Goal: Answer question/provide support

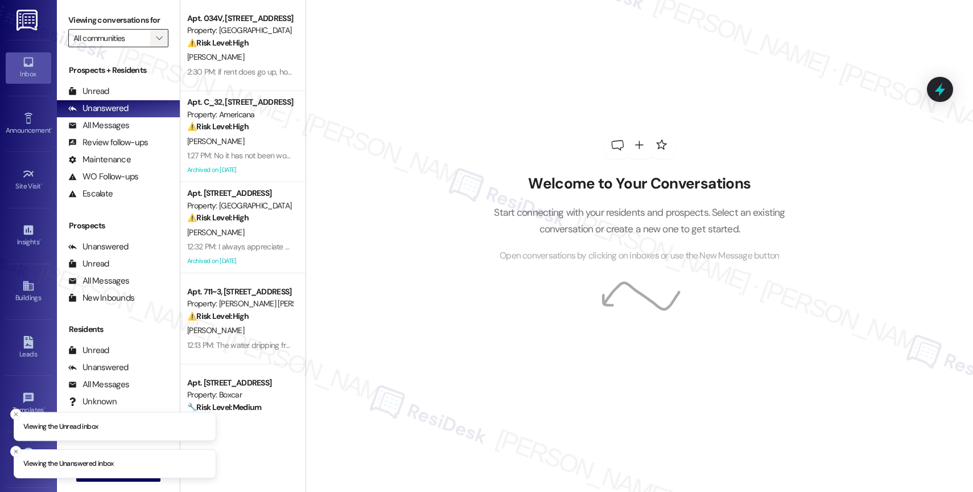
click at [156, 43] on icon "" at bounding box center [159, 38] width 6 height 9
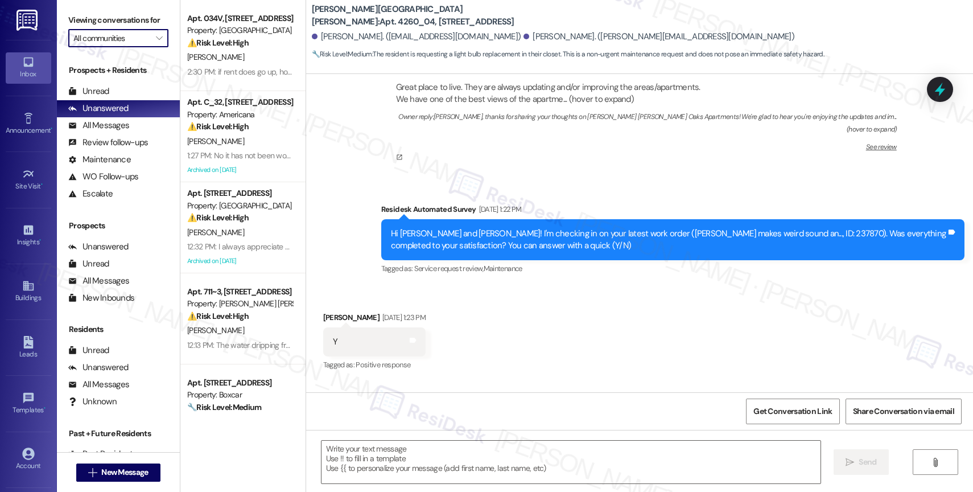
scroll to position [3288, 0]
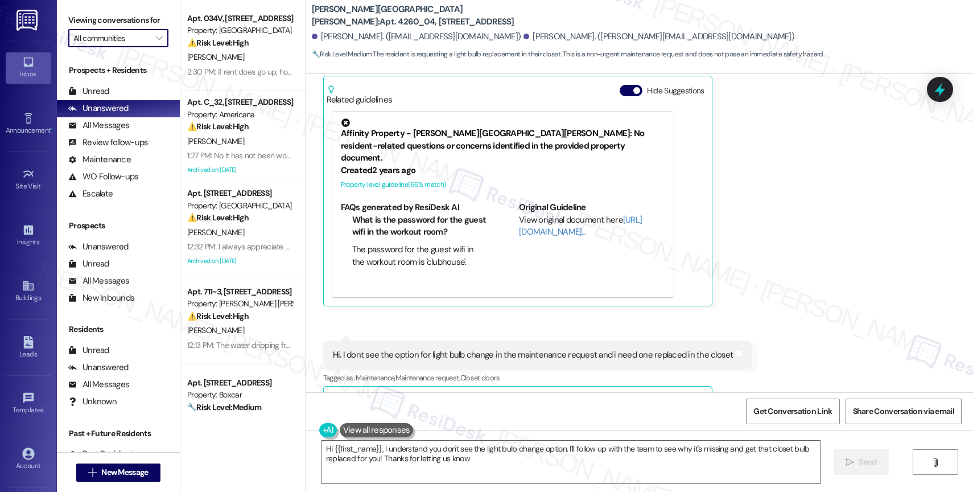
type textarea "Hi {{first_name}}, I understand you don't see the light bulb change option. I'l…"
click at [154, 47] on span "" at bounding box center [159, 38] width 11 height 18
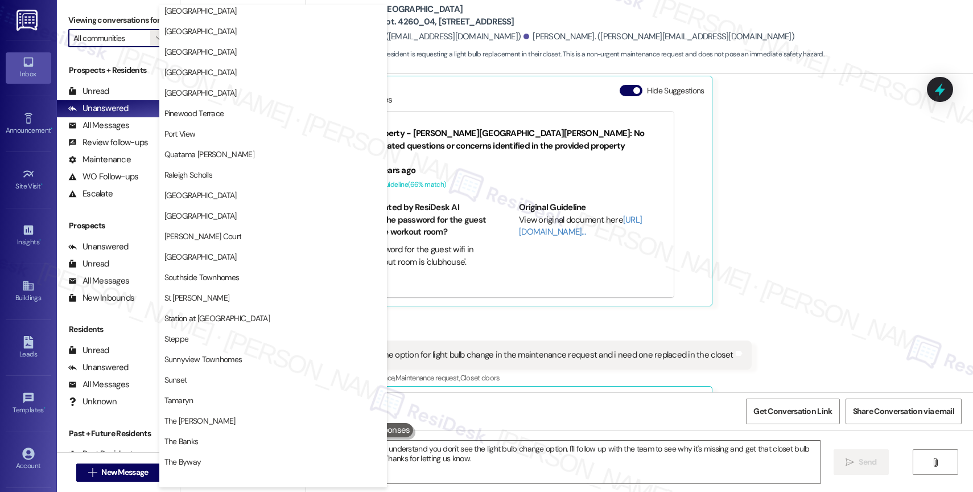
scroll to position [2100, 0]
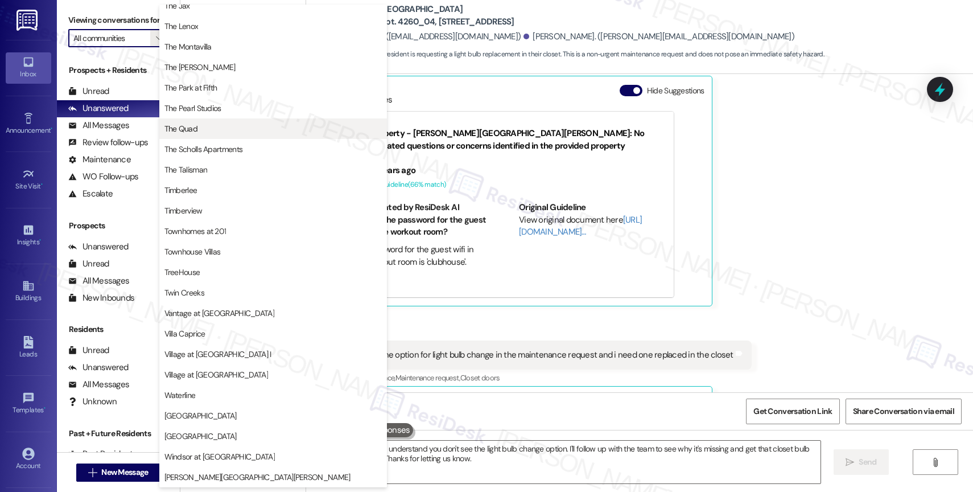
click at [220, 124] on span "The Quad" at bounding box center [273, 128] width 217 height 11
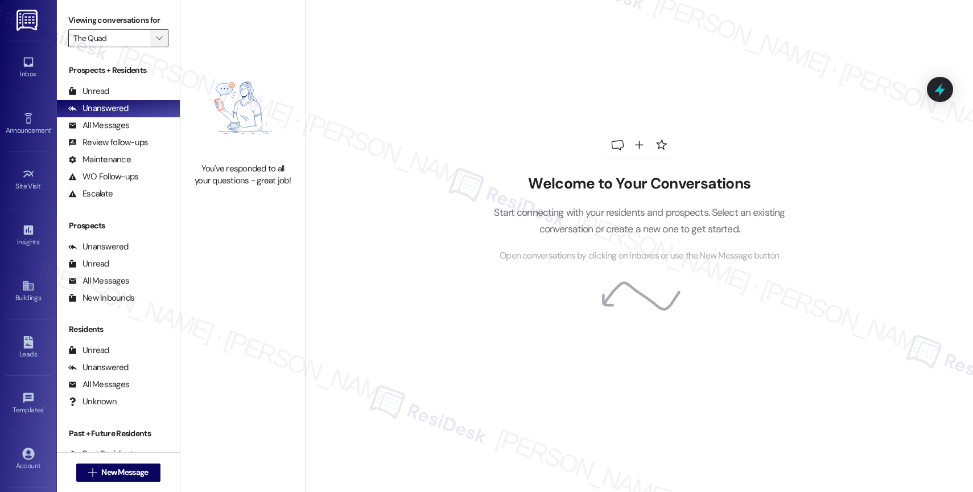
click at [154, 44] on span "" at bounding box center [159, 38] width 11 height 18
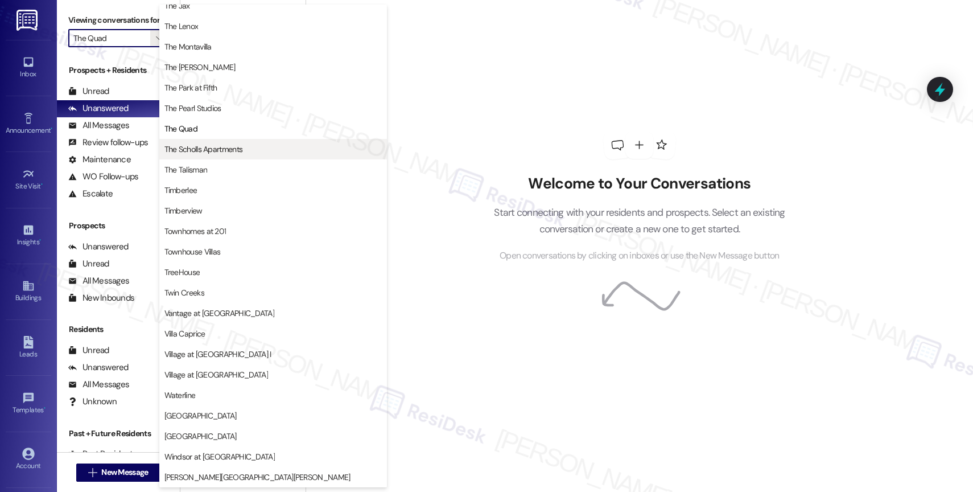
scroll to position [2069, 0]
click at [219, 143] on span "The Scholls Apartments" at bounding box center [204, 148] width 79 height 11
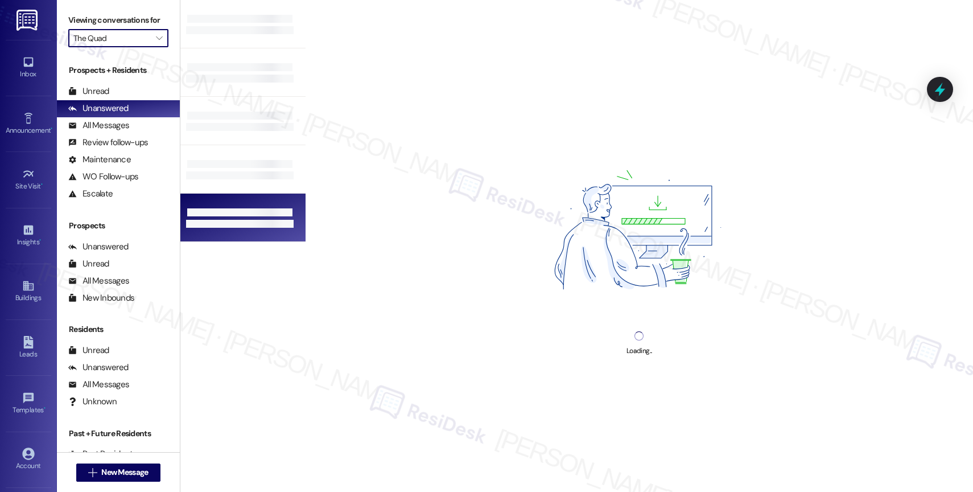
type input "The Scholls Apartments"
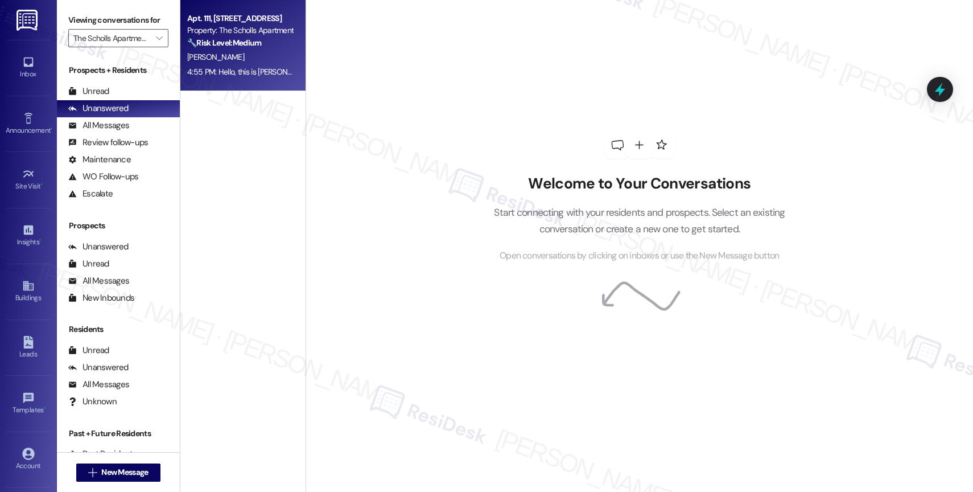
click at [237, 38] on strong "🔧 Risk Level: Medium" at bounding box center [224, 43] width 74 height 10
click at [227, 44] on strong "🔧 Risk Level: Medium" at bounding box center [224, 43] width 74 height 10
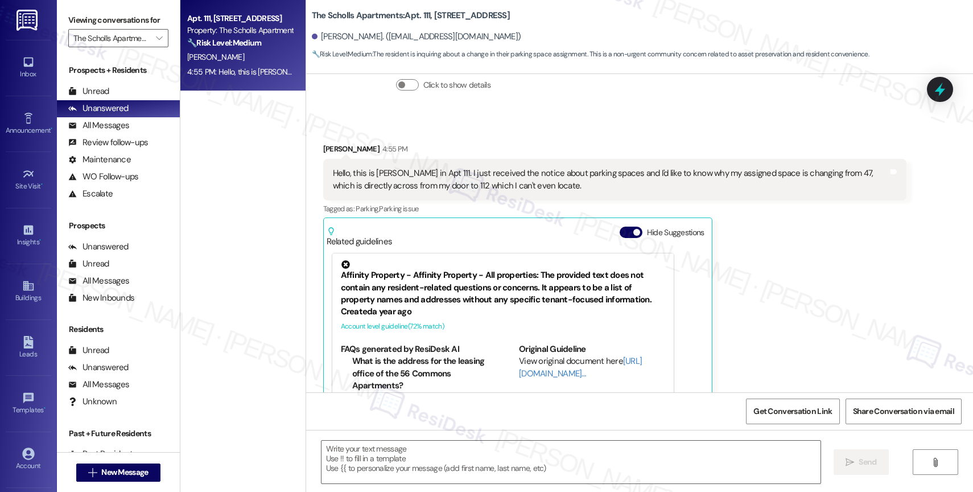
scroll to position [2232, 0]
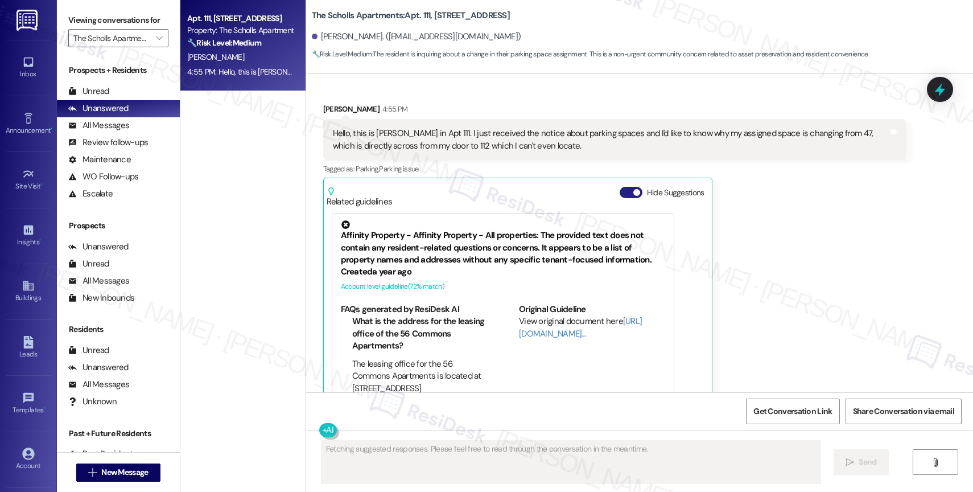
click at [620, 187] on button "Hide Suggestions" at bounding box center [631, 192] width 23 height 11
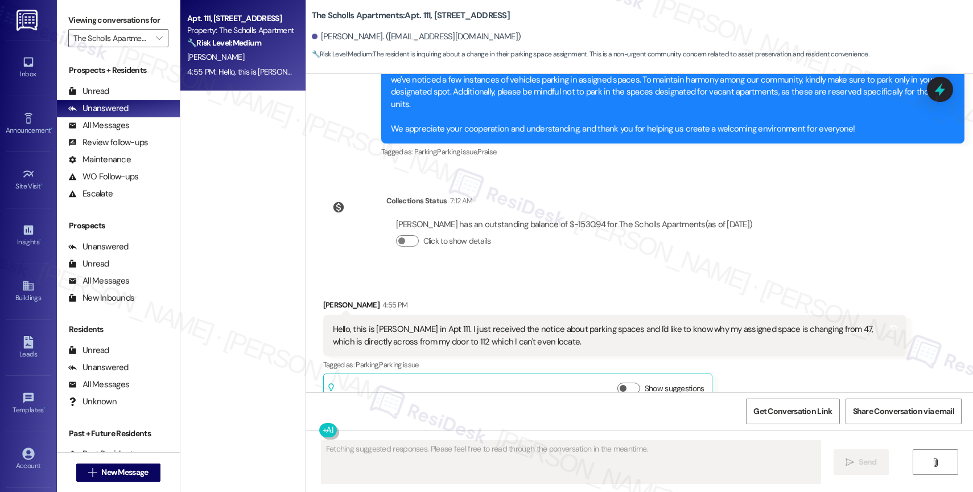
click at [467, 248] on div "Collections Status 7:12 AM [PERSON_NAME] has an outstanding balance of $-1530.9…" at bounding box center [543, 230] width 457 height 88
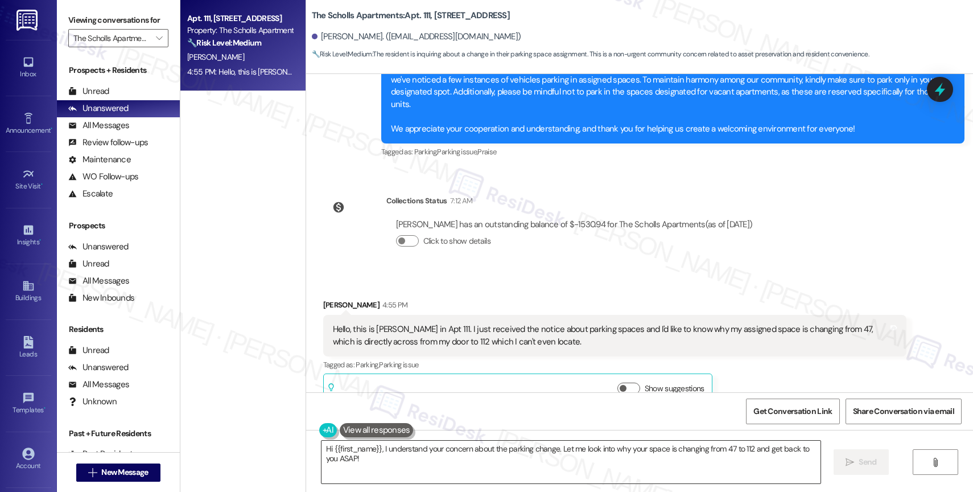
click at [404, 460] on textarea "Hi {{first_name}}, I understand your concern about the parking change. Let me l…" at bounding box center [571, 462] width 499 height 43
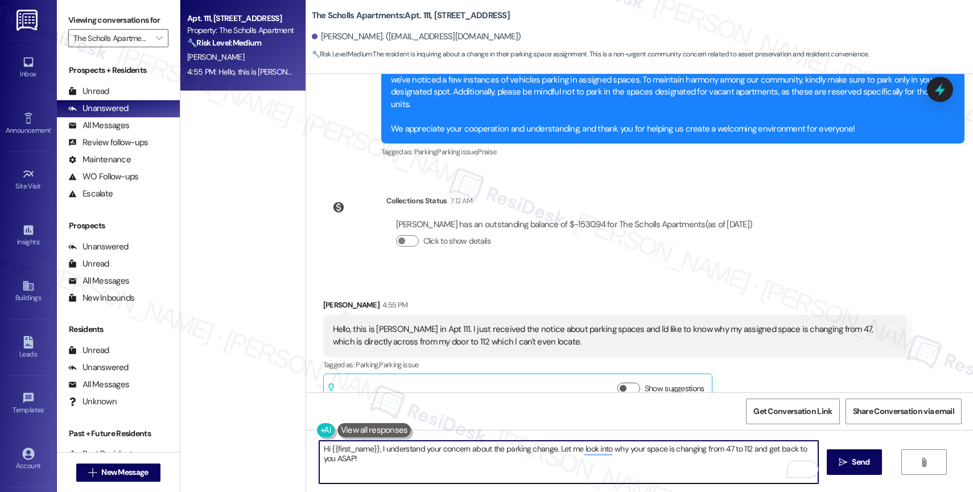
click at [491, 465] on textarea "Hi {{first_name}}, I understand your concern about the parking change. Let me l…" at bounding box center [568, 462] width 499 height 43
click at [531, 323] on div "Hello, this is [PERSON_NAME] in Apt 111. I just received the notice about parki…" at bounding box center [611, 335] width 556 height 24
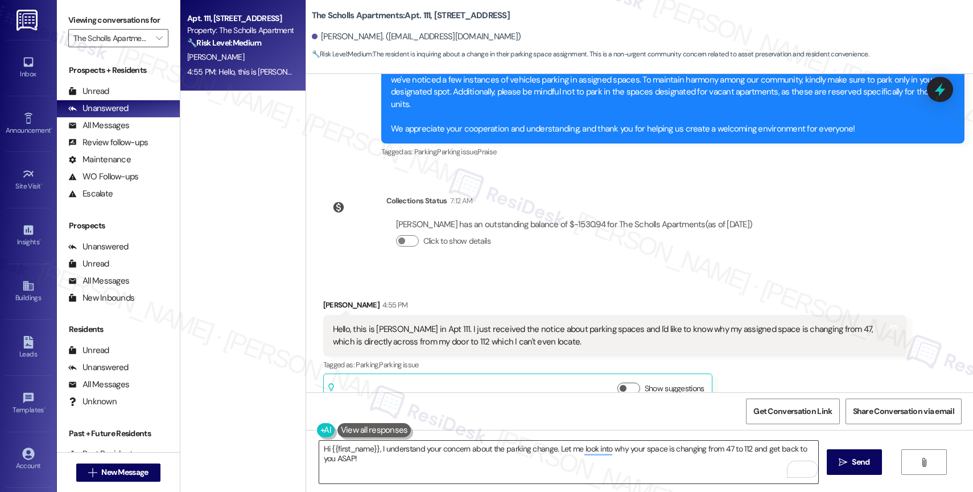
click at [745, 449] on textarea "Hi {{first_name}}, I understand your concern about the parking change. Let me l…" at bounding box center [568, 462] width 499 height 43
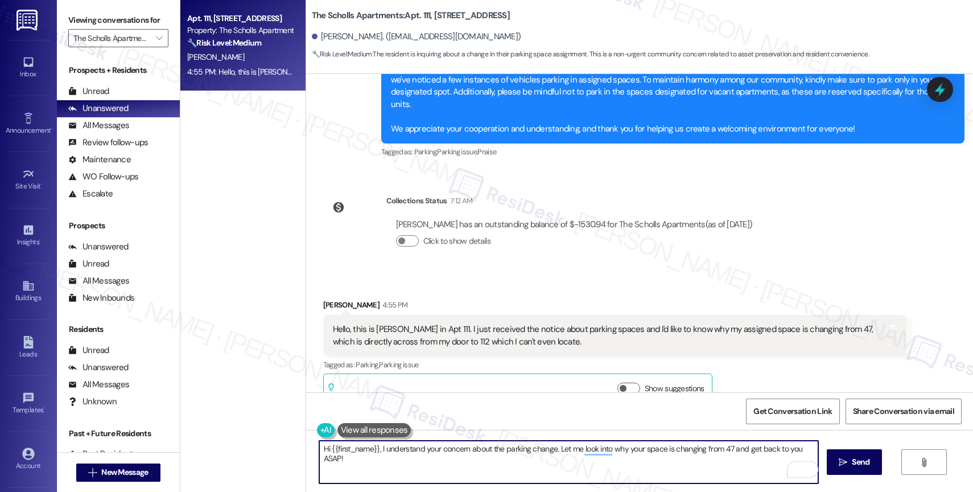
click at [381, 467] on textarea "Hi {{first_name}}, I understand your concern about the parking change. Let me l…" at bounding box center [568, 462] width 499 height 43
drag, startPoint x: 550, startPoint y: 444, endPoint x: 573, endPoint y: 463, distance: 29.5
click at [573, 463] on textarea "Hi {{first_name}}, I understand your concern about the parking change. Let me l…" at bounding box center [568, 462] width 499 height 43
click at [628, 463] on textarea "Hi {{first_name}}, I understand your concern about the parking change. Let me l…" at bounding box center [568, 462] width 499 height 43
drag, startPoint x: 727, startPoint y: 447, endPoint x: 731, endPoint y: 478, distance: 30.4
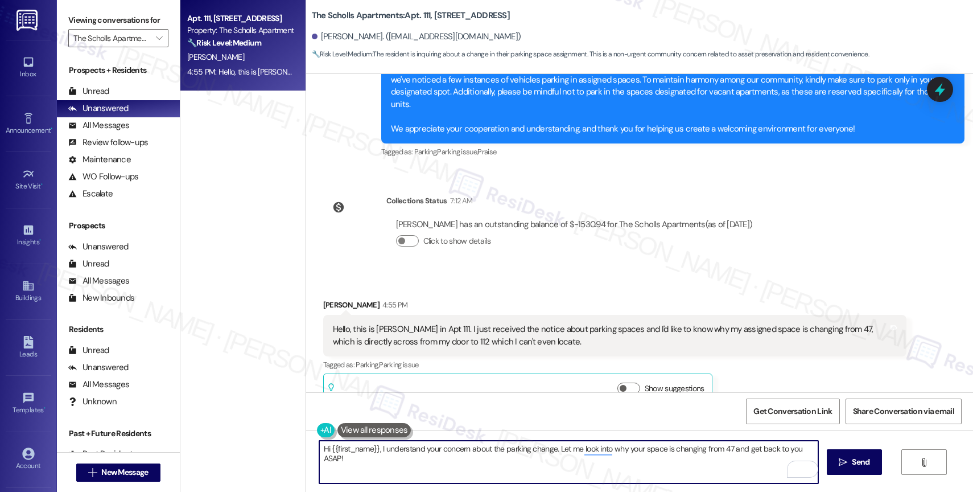
click at [731, 478] on textarea "Hi {{first_name}}, I understand your concern about the parking change. Let me l…" at bounding box center [568, 462] width 499 height 43
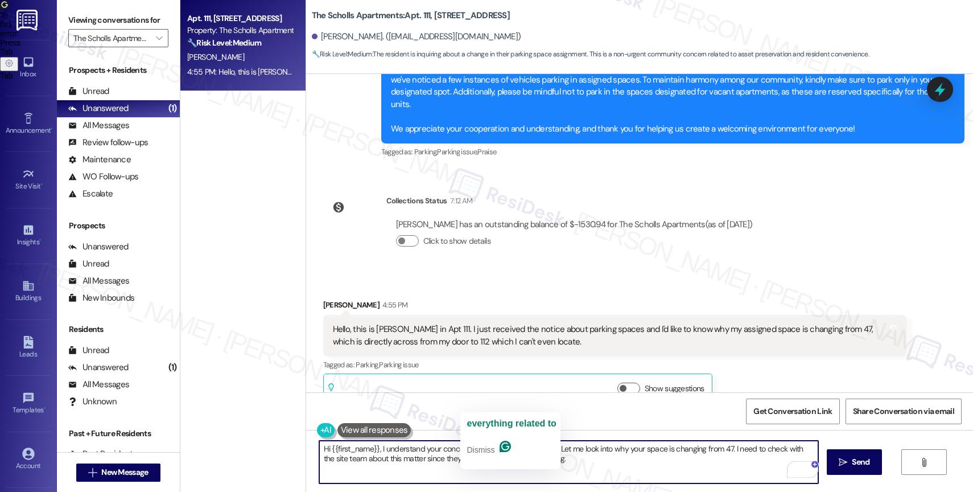
click at [601, 461] on textarea "Hi {{first_name}}, I understand your concern about the parking change. Let me l…" at bounding box center [568, 462] width 499 height 43
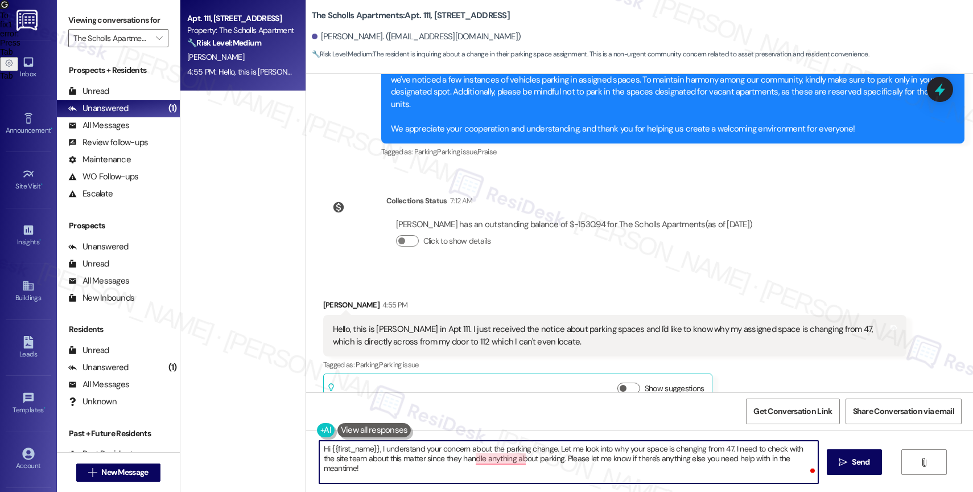
click at [508, 393] on div "Get Conversation Link Share Conversation via email" at bounding box center [639, 411] width 667 height 38
click at [534, 474] on textarea "Hi {{first_name}}, I understand your concern about the parking change. Let me l…" at bounding box center [568, 462] width 499 height 43
click at [803, 467] on div "1" at bounding box center [801, 469] width 13 height 13
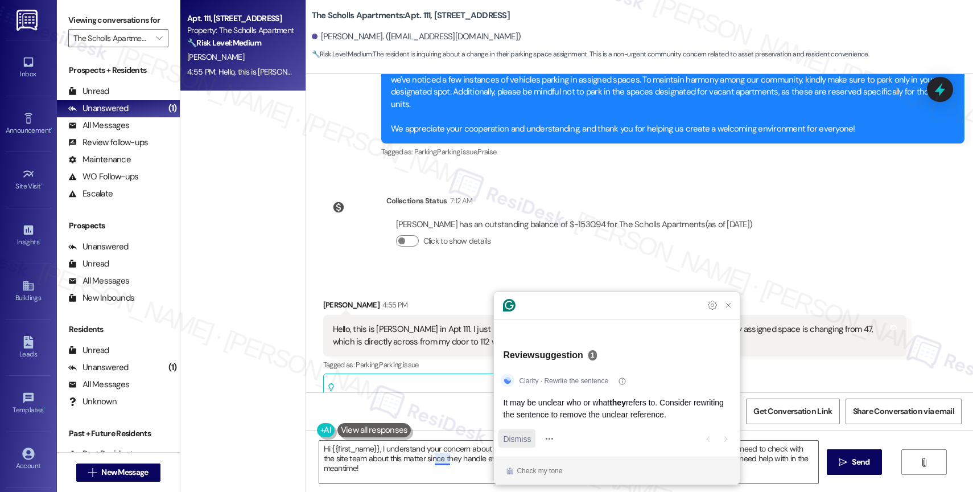
click at [509, 435] on span "Dismiss" at bounding box center [517, 439] width 28 height 12
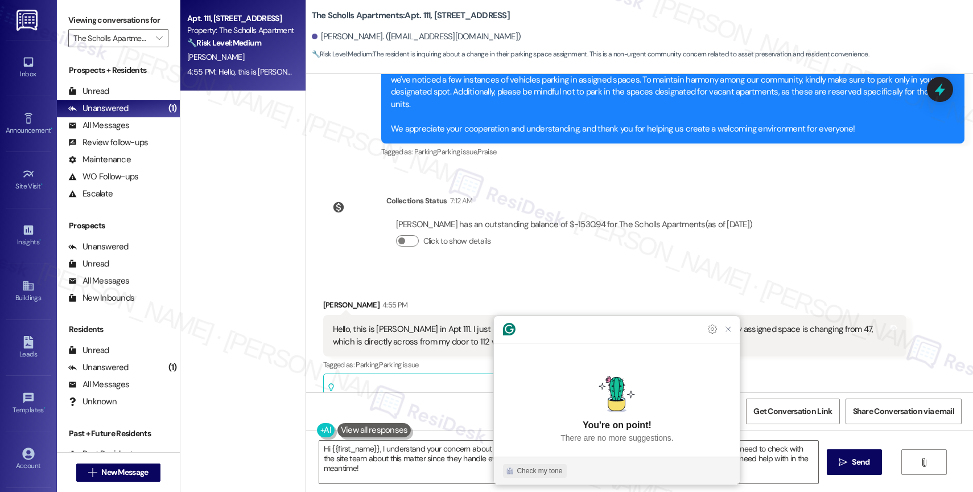
click at [545, 467] on div "Check my tone" at bounding box center [540, 471] width 46 height 10
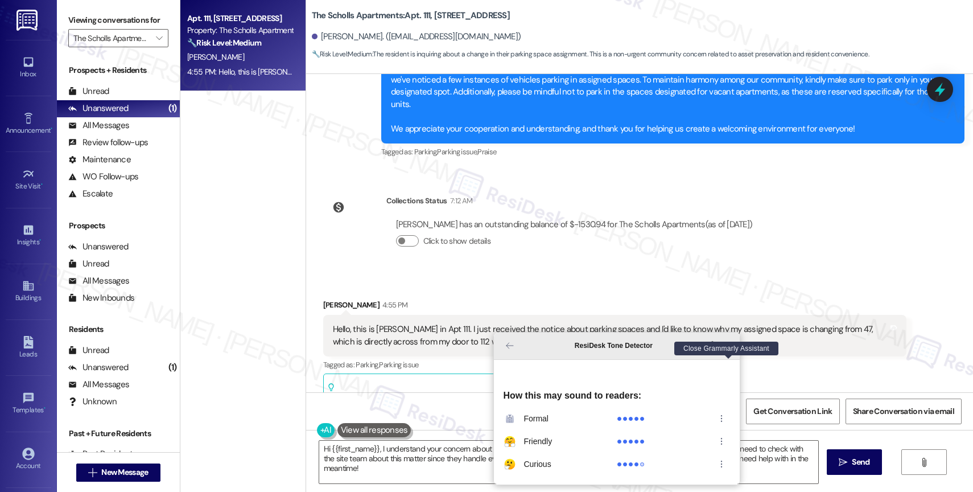
click at [733, 350] on icon "Close Grammarly Assistant" at bounding box center [728, 345] width 9 height 9
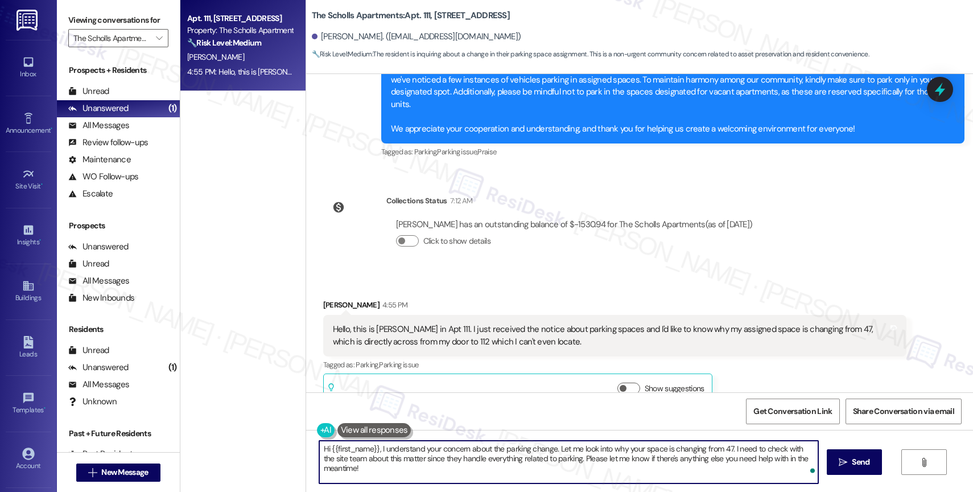
click at [374, 449] on textarea "Hi {{first_name}}, I understand your concern about the parking change. Let me l…" at bounding box center [568, 462] width 499 height 43
type textarea "Hi {{first_name}}, thank you for reaching out. I understand your concern about …"
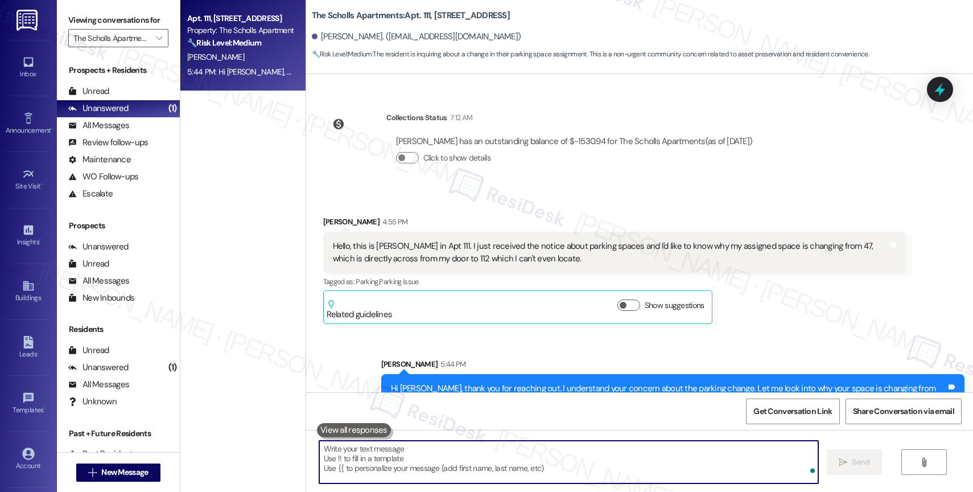
scroll to position [2140, 0]
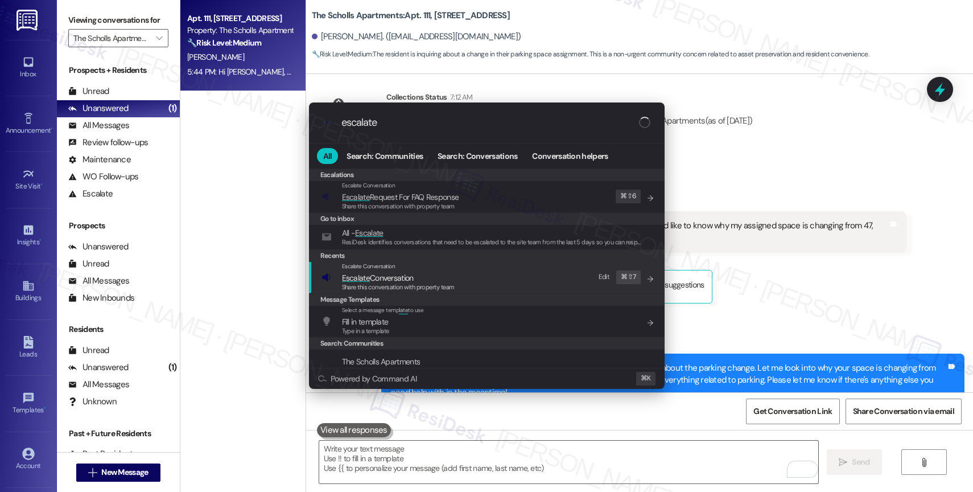
type input "escalate"
click at [406, 269] on div "Escalate Conversation" at bounding box center [398, 266] width 113 height 9
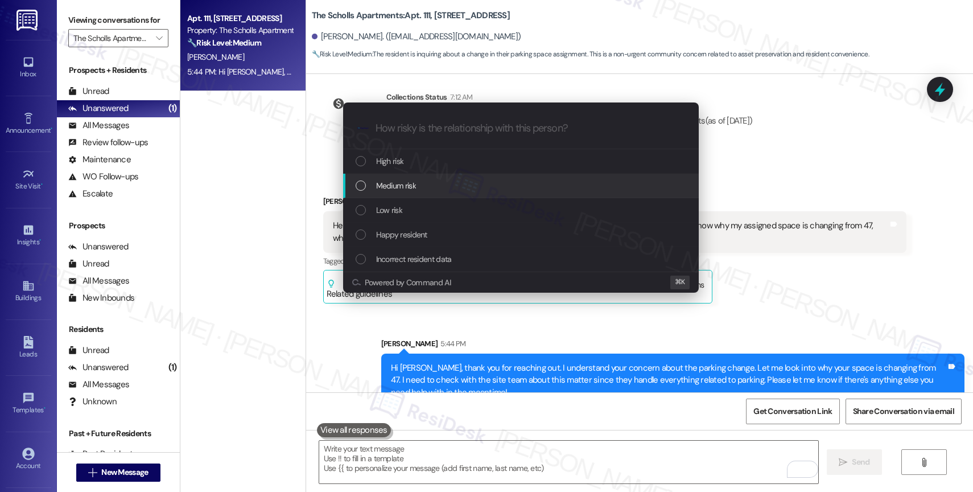
click at [420, 180] on div "Medium risk" at bounding box center [522, 185] width 333 height 13
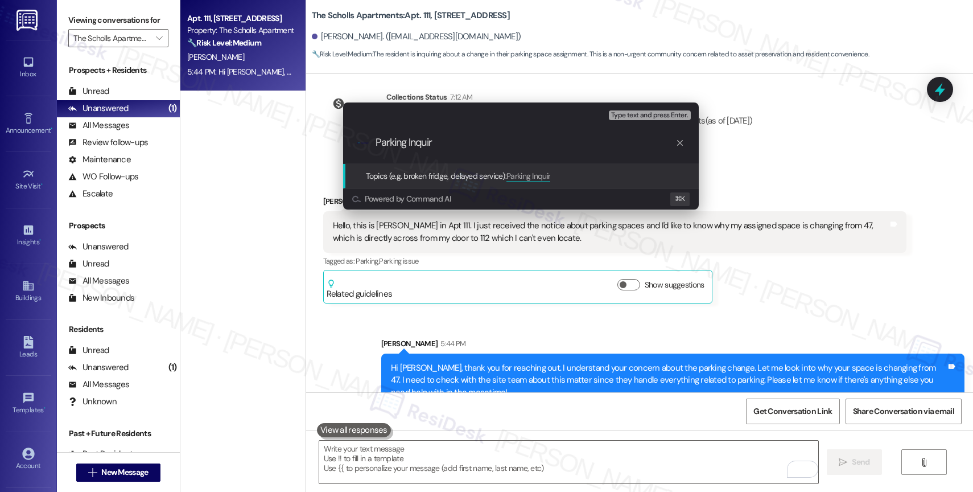
type input "Parking Inquiry"
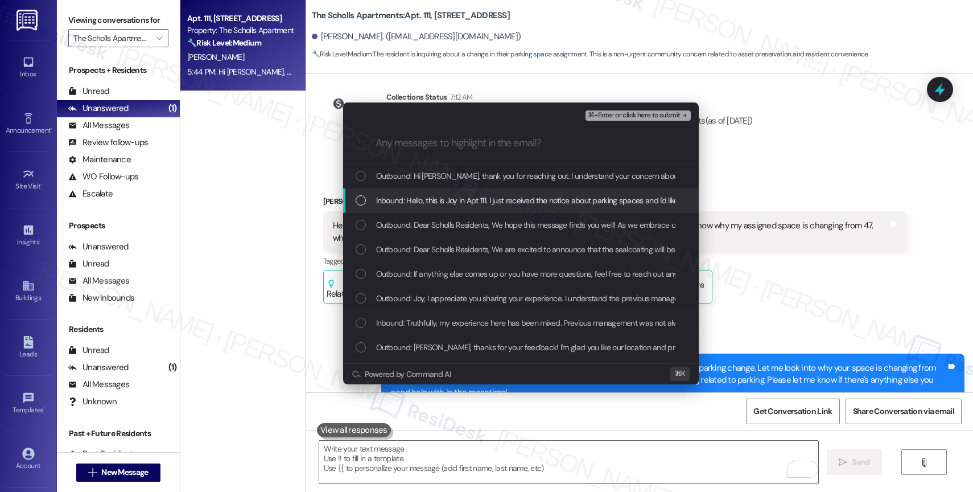
click at [479, 200] on span "Inbound: Hello, this is Joy in Apt 111. I just received the notice about parkin…" at bounding box center [730, 200] width 708 height 13
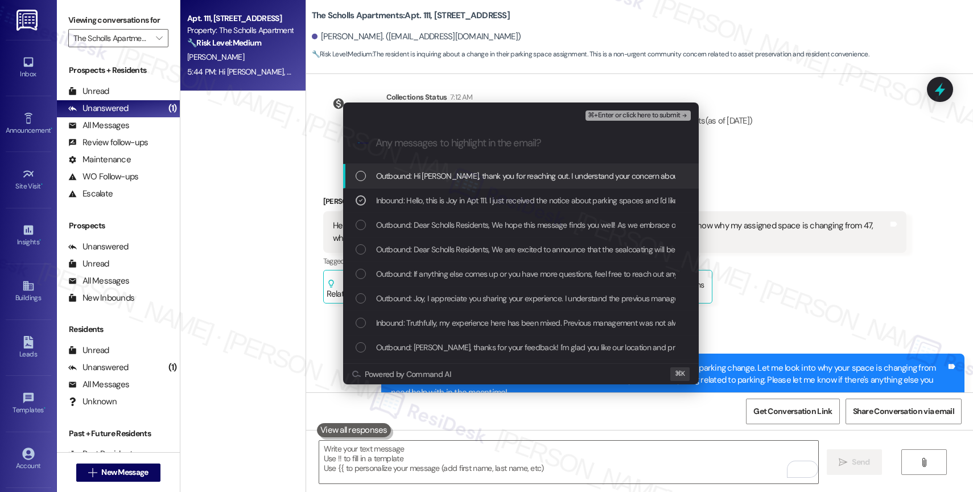
click at [640, 112] on span "⌘+Enter or click here to submit" at bounding box center [634, 116] width 92 height 8
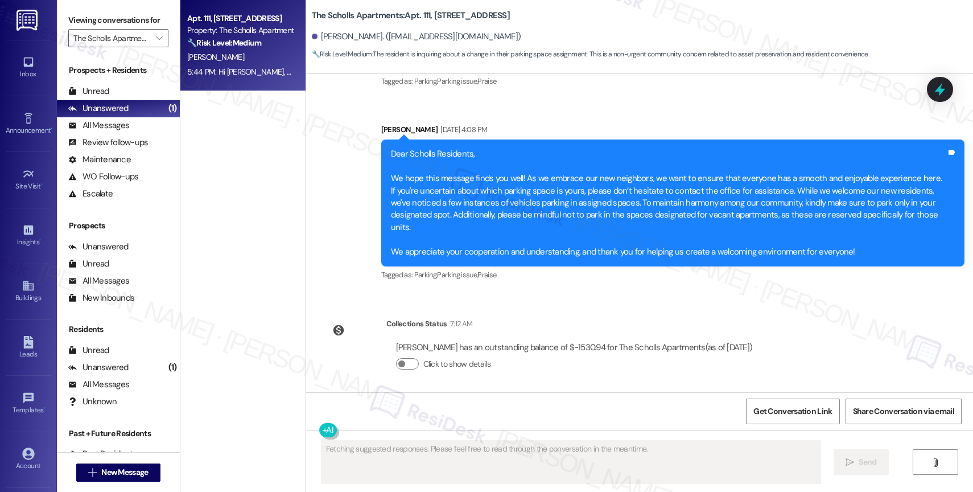
scroll to position [2232, 0]
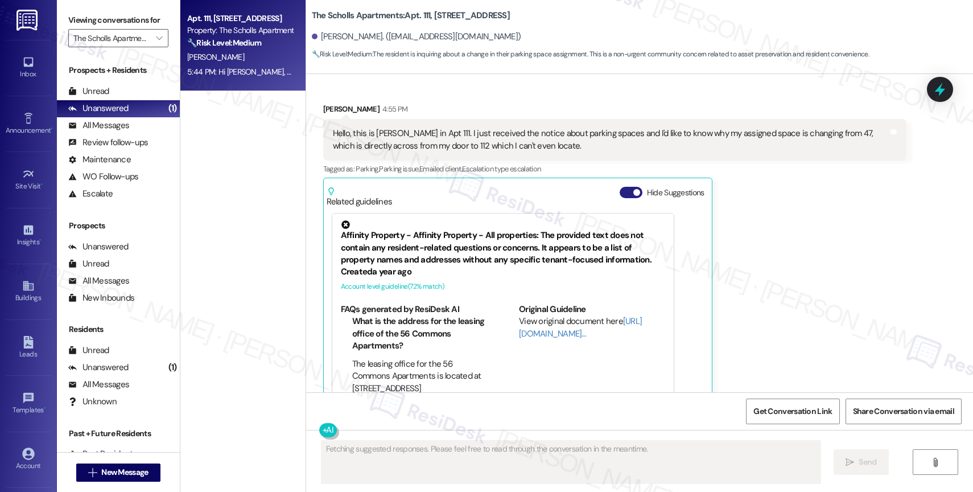
click at [620, 187] on button "Hide Suggestions" at bounding box center [631, 192] width 23 height 11
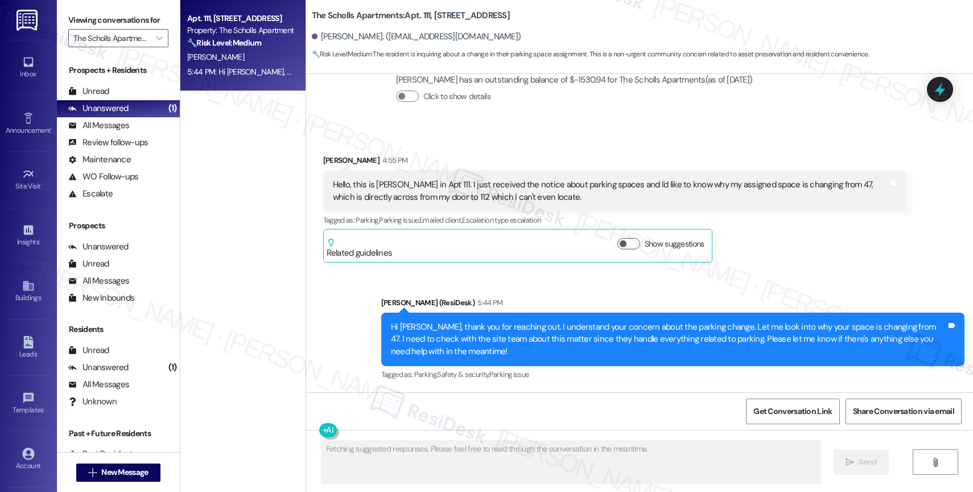
scroll to position [2156, 0]
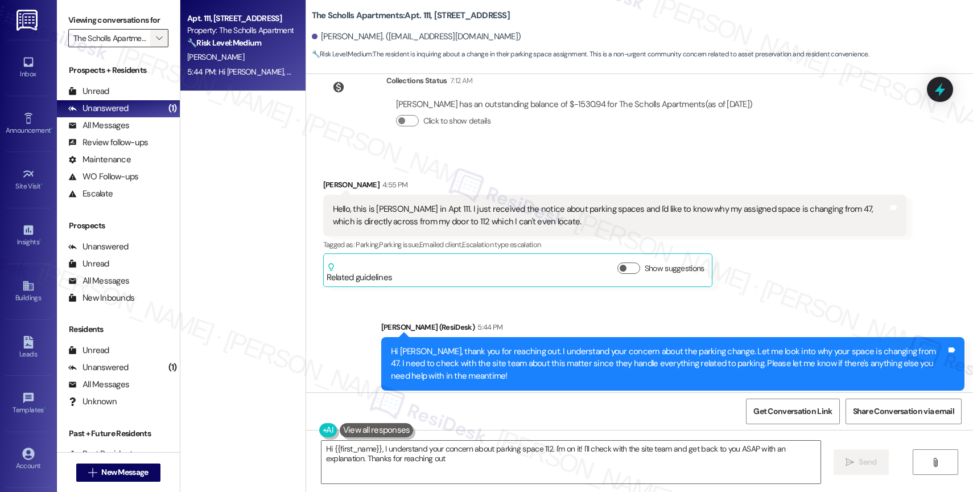
type textarea "Hi {{first_name}}, I understand your concern about parking space 112. I'm on it…"
click at [154, 43] on span "" at bounding box center [159, 38] width 11 height 18
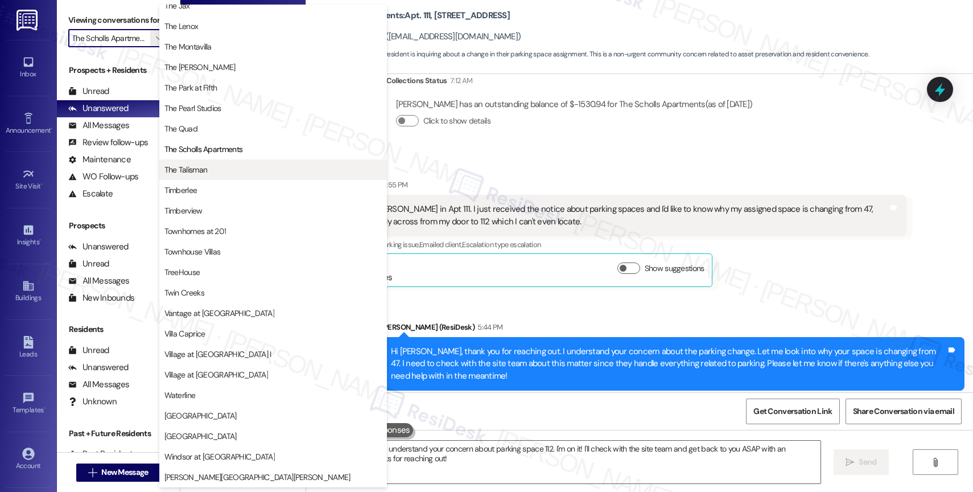
scroll to position [2048, 0]
click at [211, 166] on span "The Talisman" at bounding box center [273, 169] width 217 height 11
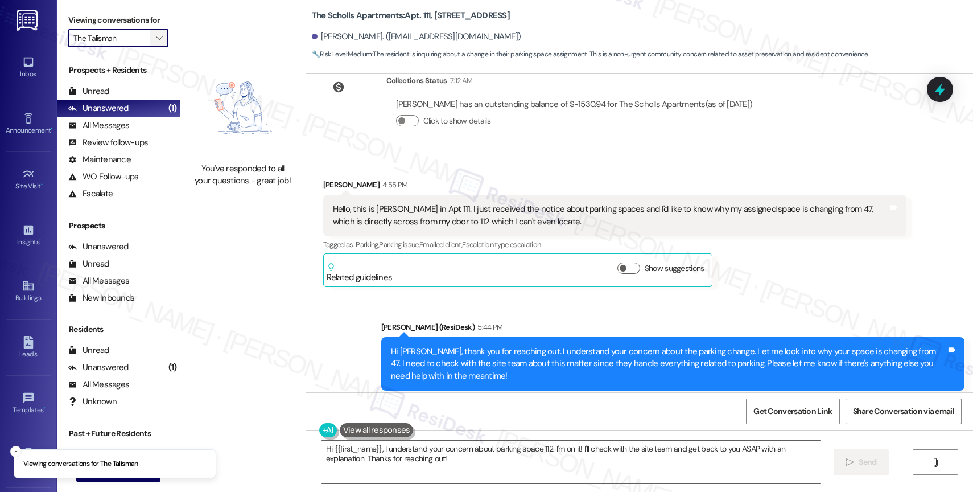
click at [156, 43] on icon "" at bounding box center [159, 38] width 6 height 9
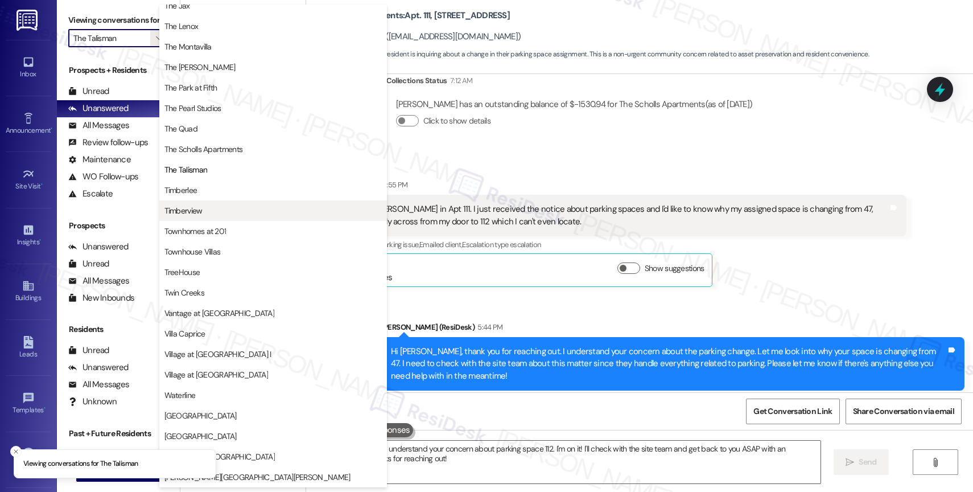
scroll to position [2077, 0]
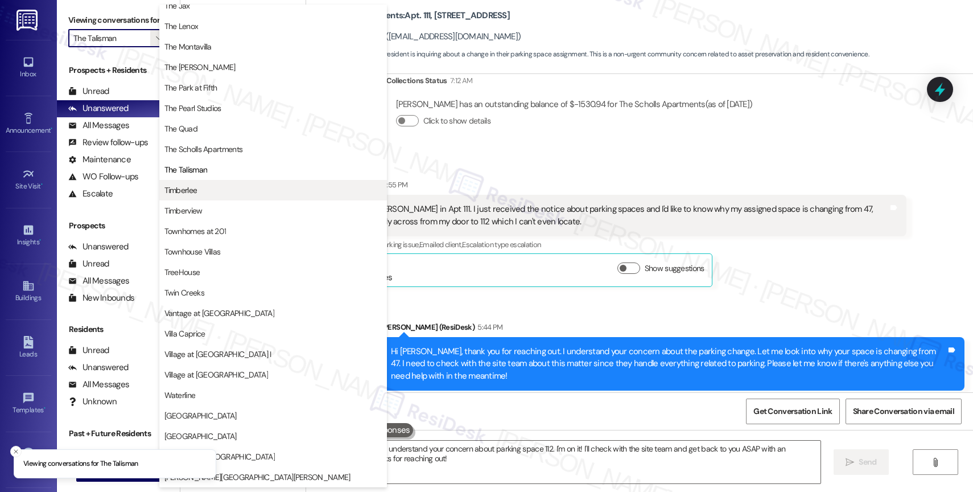
click at [220, 188] on span "Timberlee" at bounding box center [273, 189] width 217 height 11
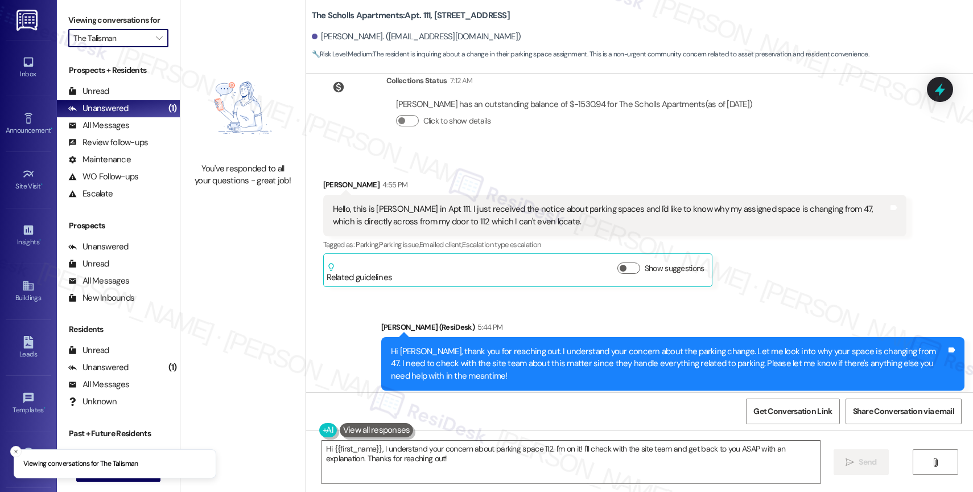
type input "Timberlee"
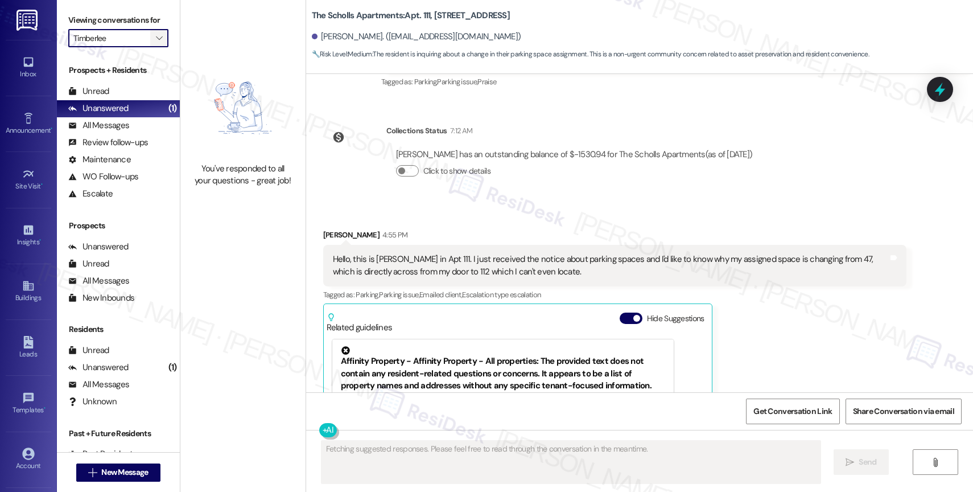
scroll to position [2232, 0]
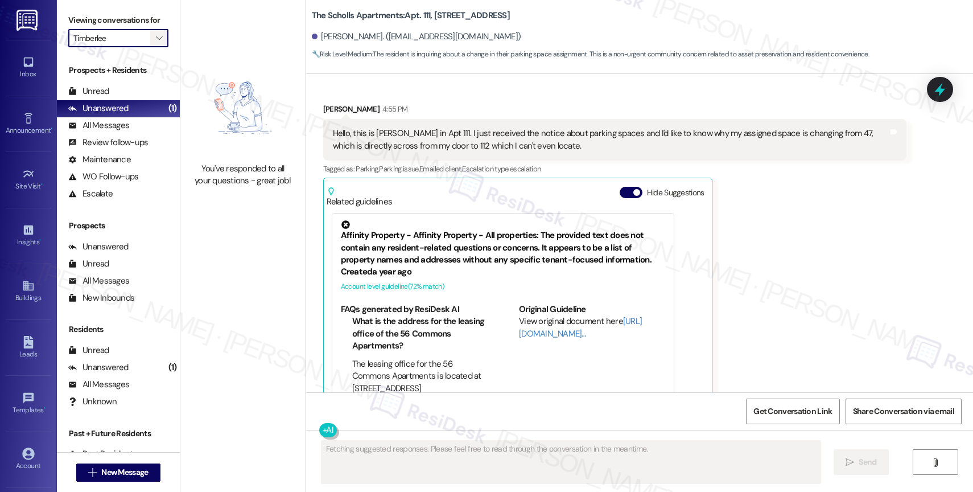
click at [156, 43] on icon "" at bounding box center [159, 38] width 6 height 9
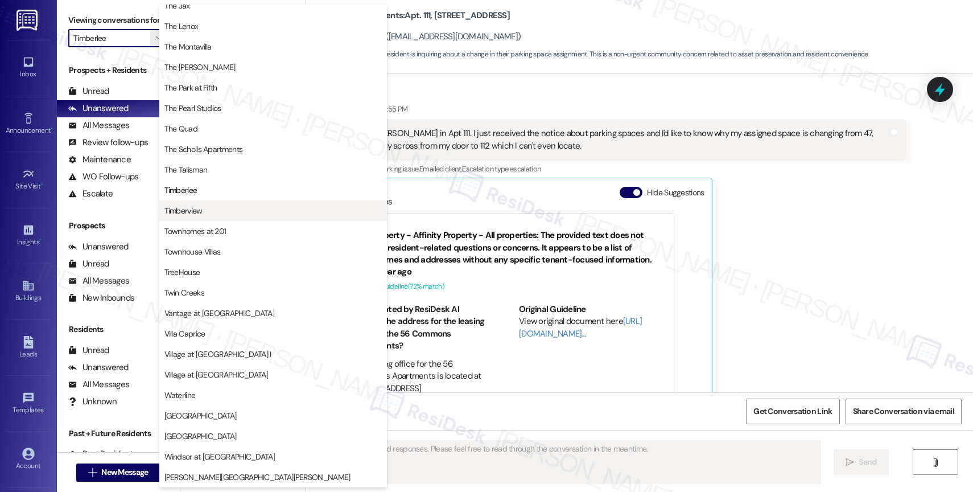
scroll to position [2070, 0]
click at [195, 212] on span "Timberview" at bounding box center [184, 210] width 38 height 11
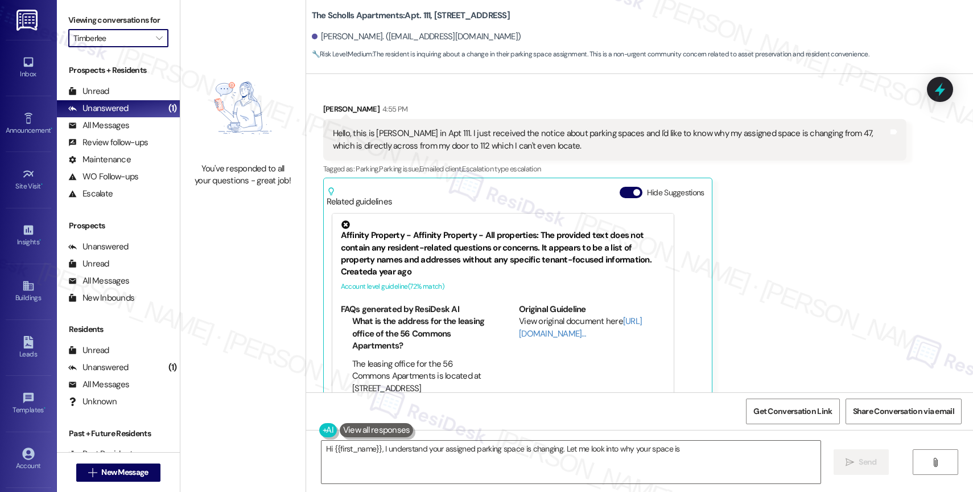
type textarea "Hi {{first_name}}, I understand your assigned parking space is changing. Let me…"
type input "Timberview"
type textarea "Hi {{first_name}}, I understand your assigned parking space is changing. Let me…"
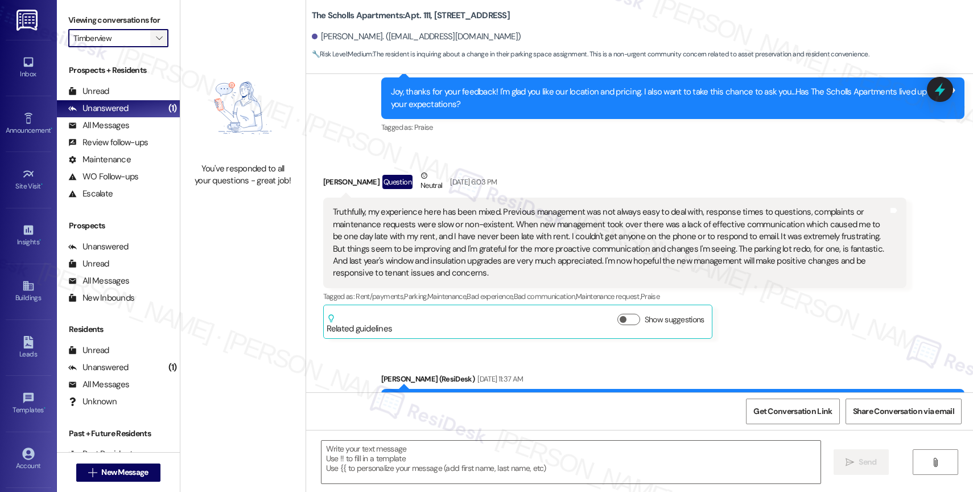
type textarea "Fetching suggested responses. Please feel free to read through the conversation…"
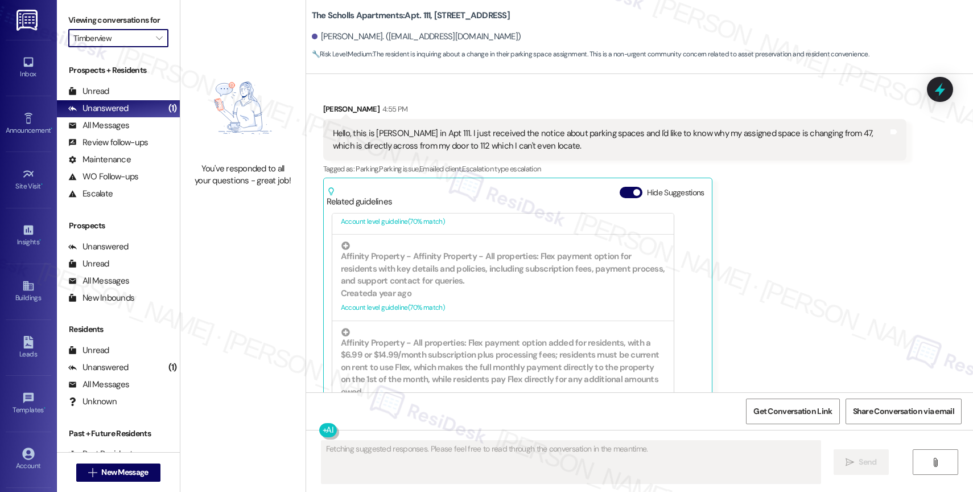
scroll to position [688, 0]
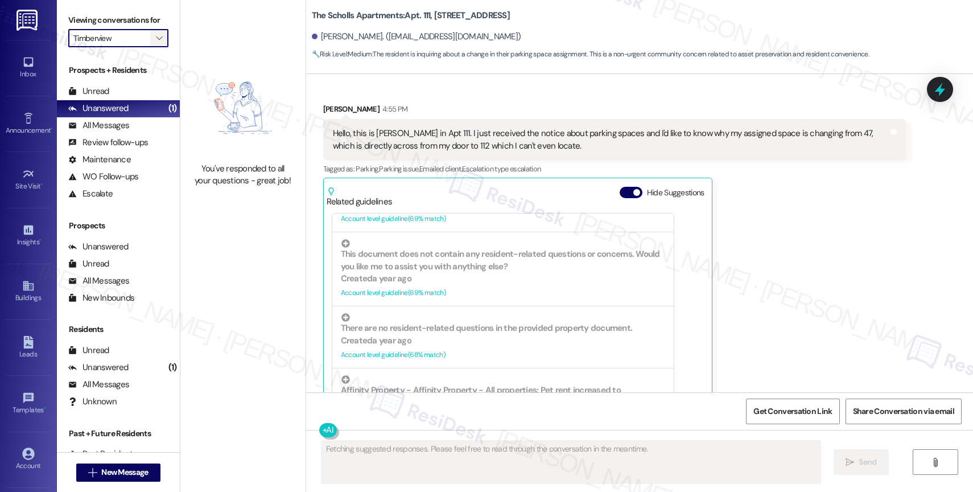
click at [156, 43] on icon "" at bounding box center [159, 38] width 6 height 9
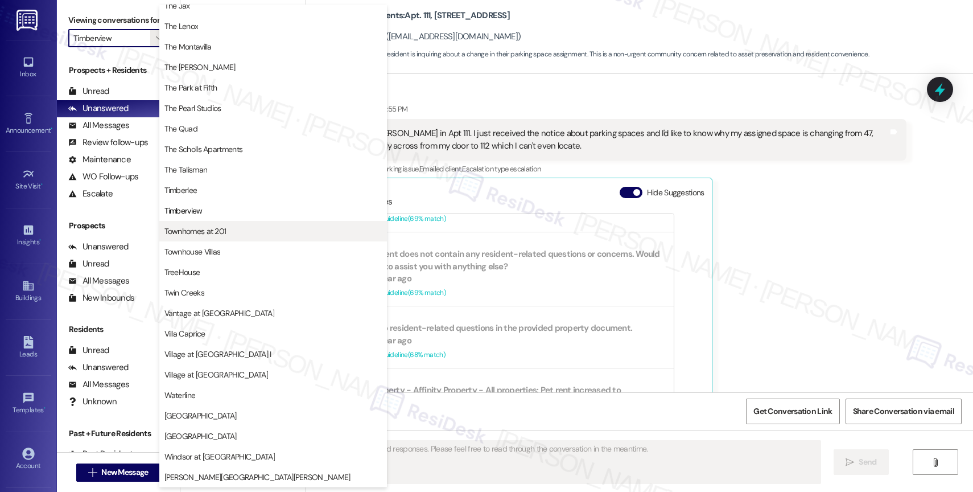
scroll to position [2048, 0]
click at [204, 222] on button "Townhomes at 201" at bounding box center [273, 231] width 228 height 20
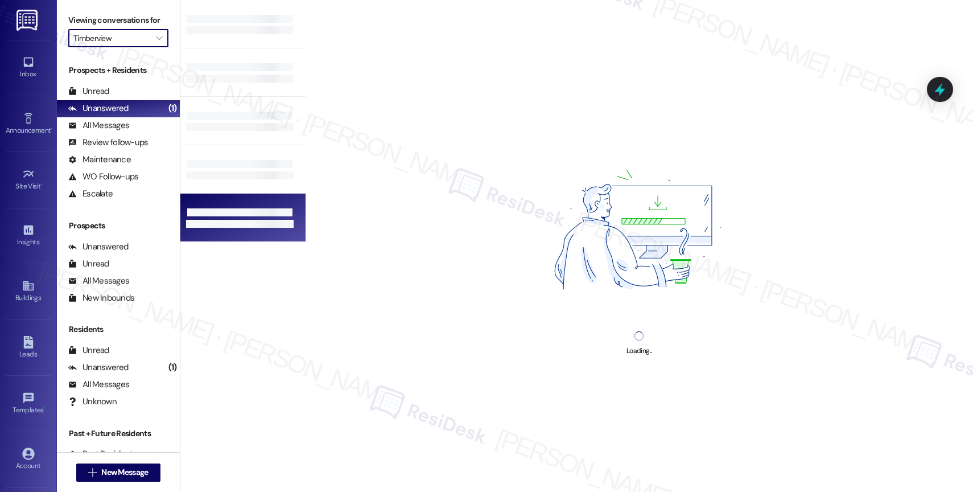
type input "Townhomes at 201"
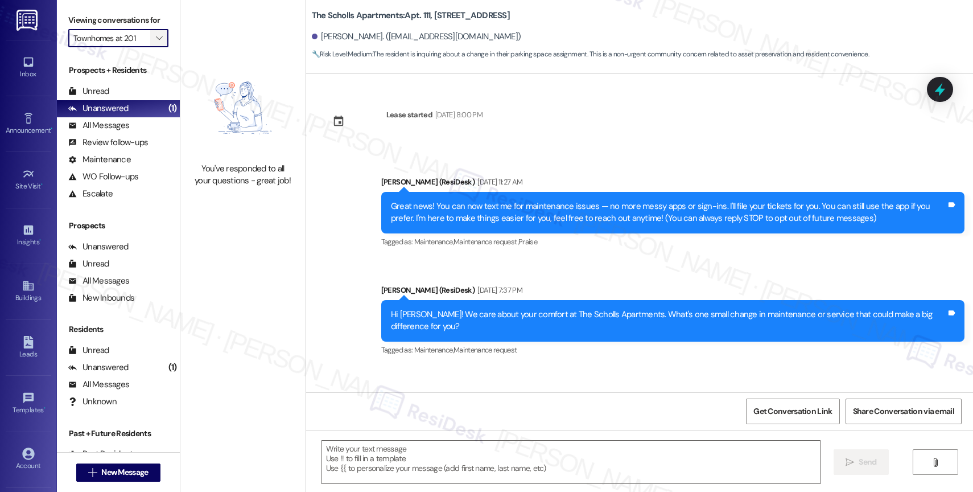
click at [156, 43] on icon "" at bounding box center [159, 38] width 6 height 9
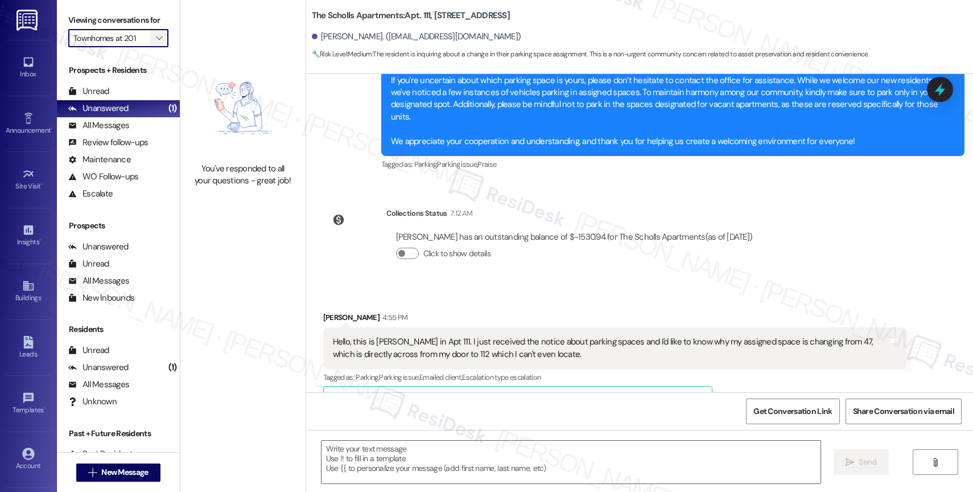
scroll to position [2232, 0]
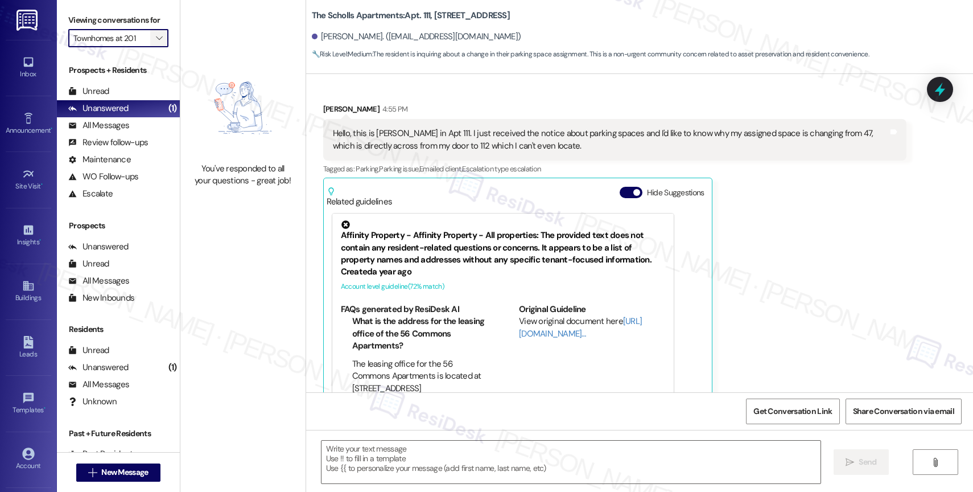
type textarea "Fetching suggested responses. Please feel free to read through the conversation…"
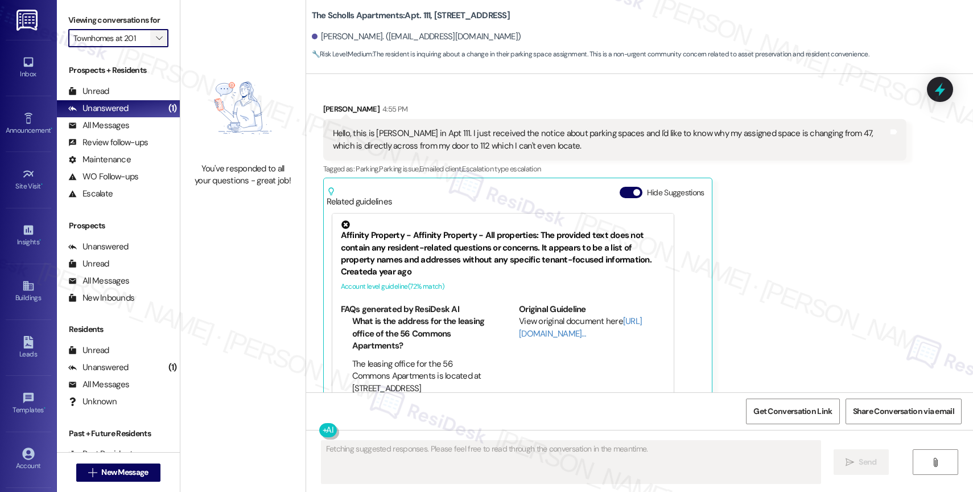
click at [156, 43] on icon "" at bounding box center [159, 38] width 6 height 9
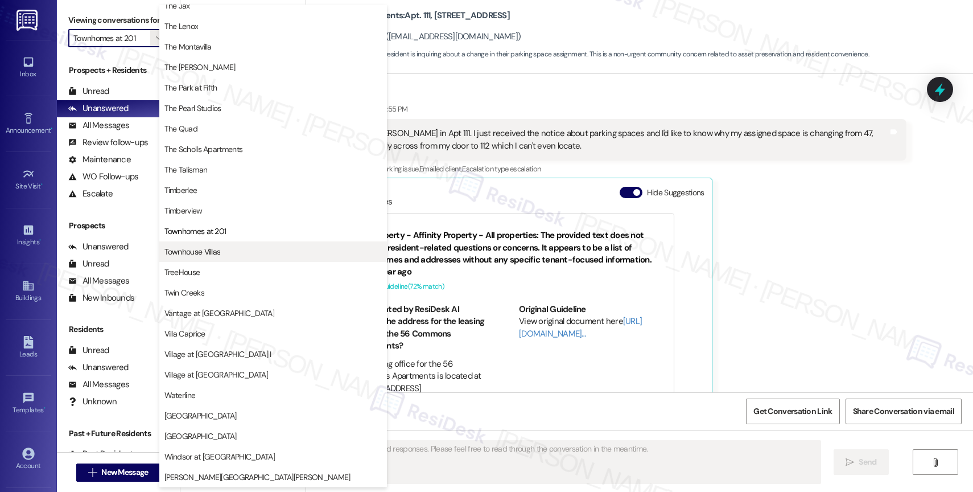
scroll to position [2050, 0]
click at [196, 253] on span "Townhouse Villas" at bounding box center [193, 251] width 56 height 11
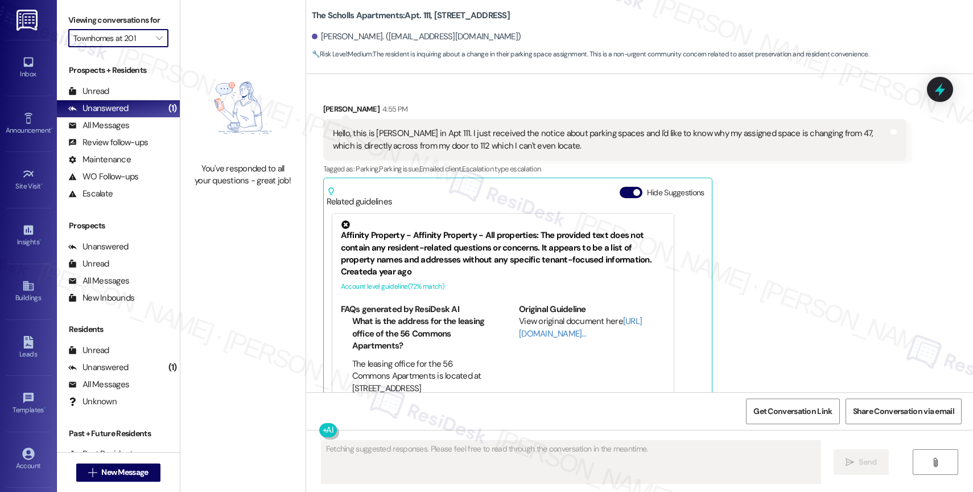
type input "Townhouse Villas"
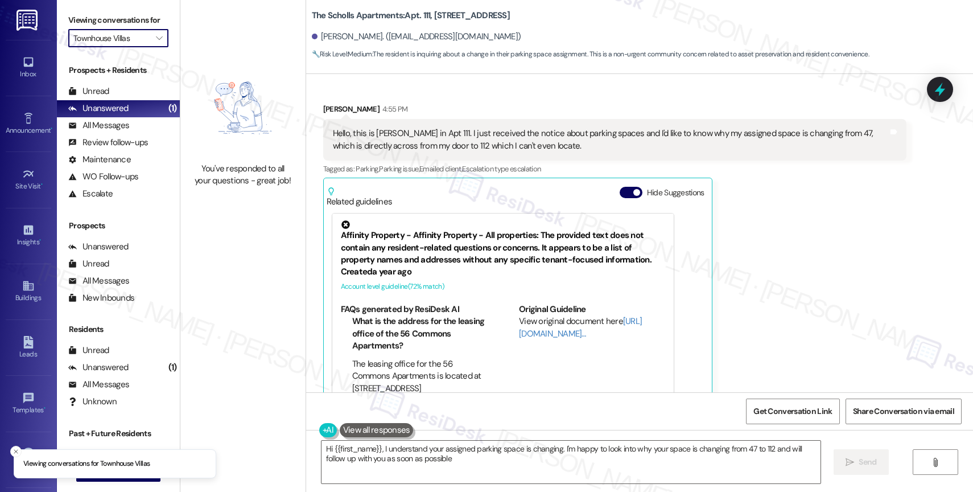
type textarea "Hi {{first_name}}, I understand your assigned parking space is changing. I'm ha…"
click at [156, 43] on icon "" at bounding box center [159, 38] width 6 height 9
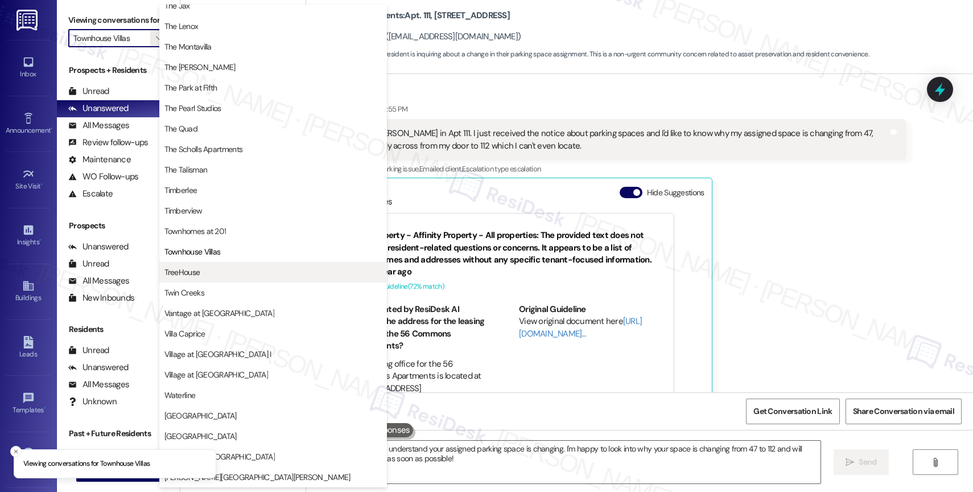
scroll to position [2073, 0]
click at [217, 268] on span "TreeHouse" at bounding box center [273, 271] width 217 height 11
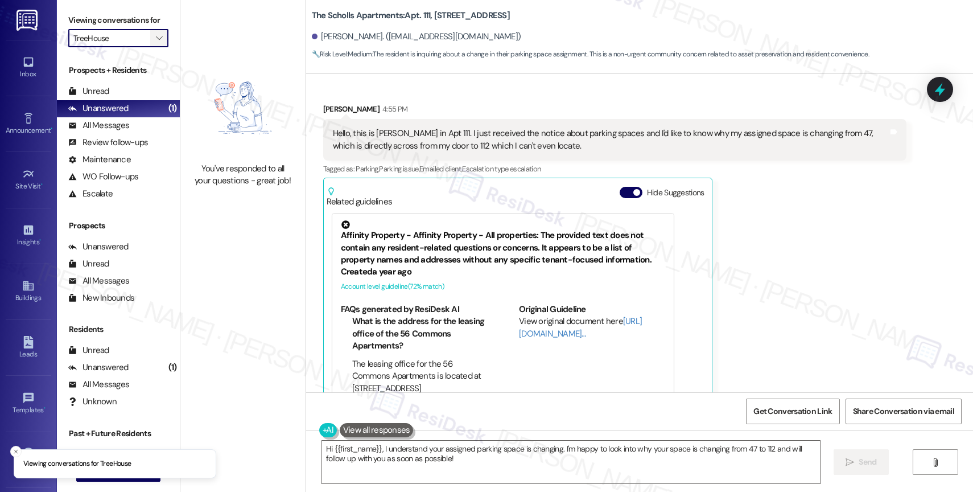
click at [156, 43] on icon "" at bounding box center [159, 38] width 6 height 9
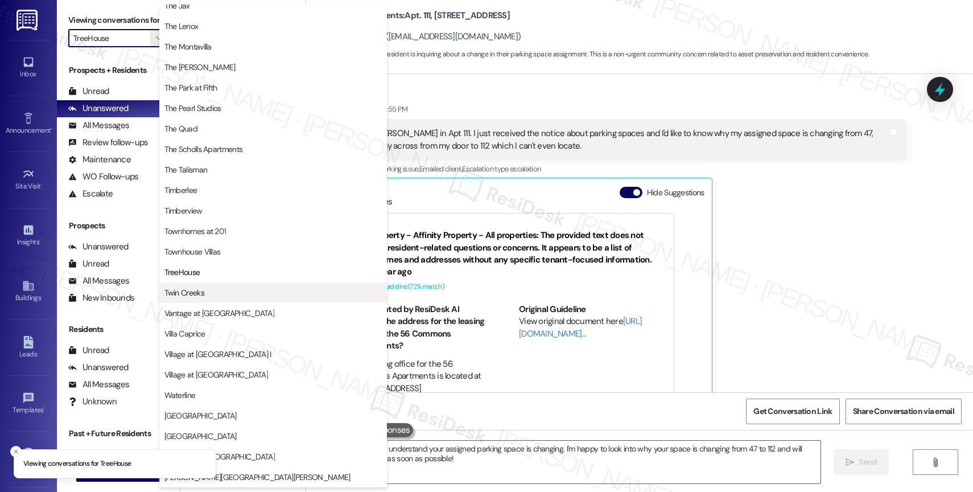
scroll to position [2069, 0]
click at [199, 299] on button "Twin Creeks" at bounding box center [273, 292] width 228 height 20
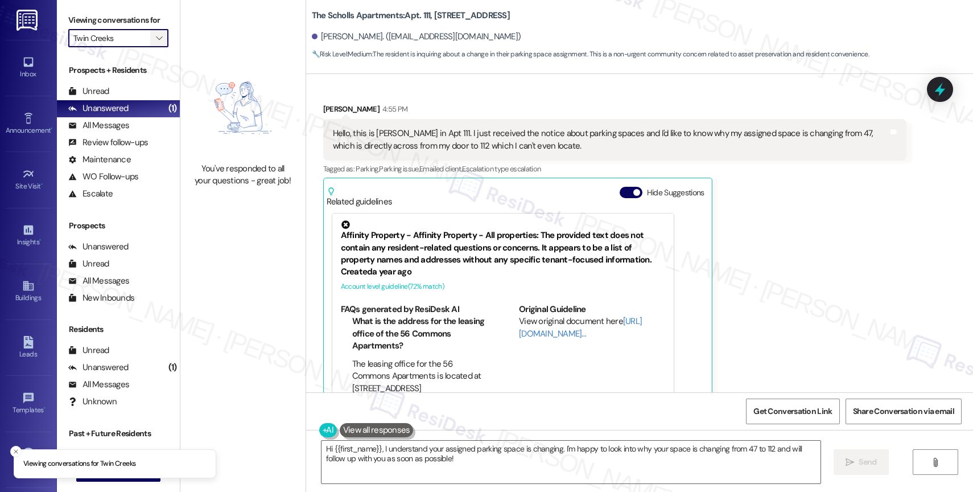
click at [156, 43] on icon "" at bounding box center [159, 38] width 6 height 9
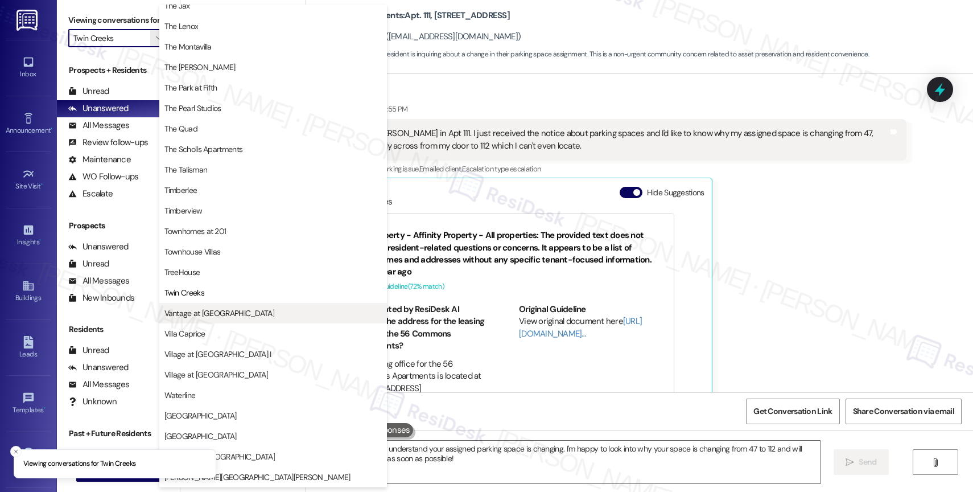
scroll to position [2075, 0]
click at [211, 315] on span "Vantage at [GEOGRAPHIC_DATA]" at bounding box center [220, 312] width 110 height 11
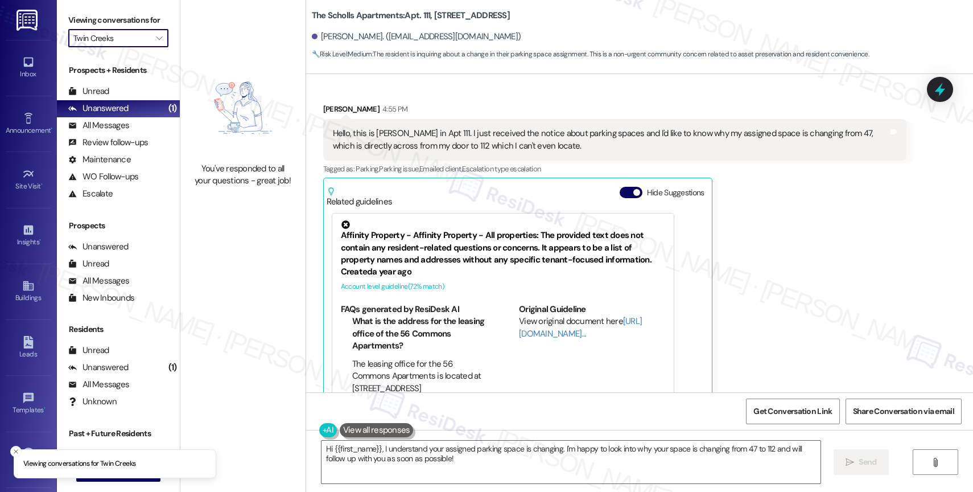
type input "Vantage at [GEOGRAPHIC_DATA]"
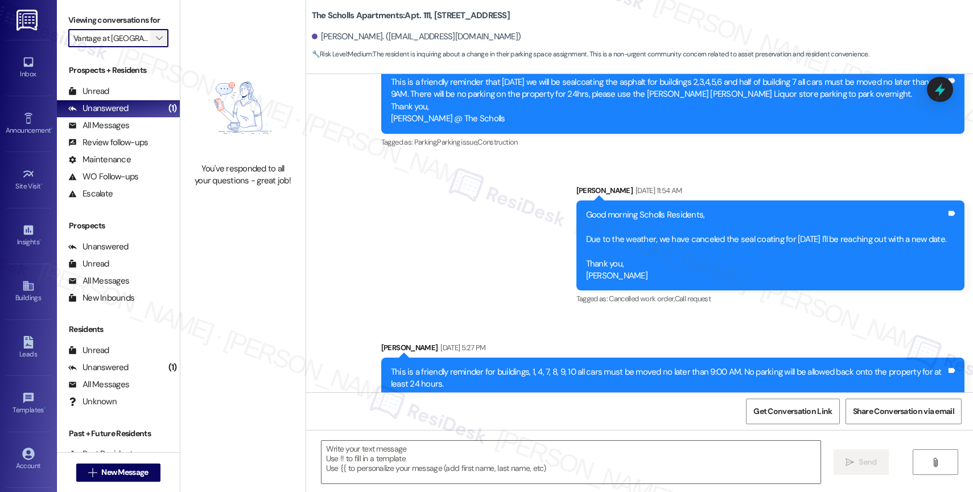
type textarea "Fetching suggested responses. Please feel free to read through the conversation…"
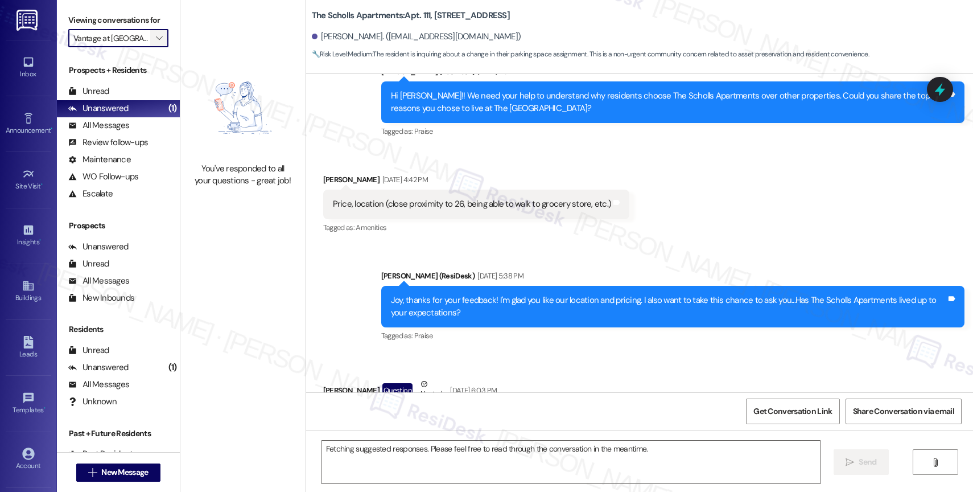
click at [156, 43] on icon "" at bounding box center [159, 38] width 6 height 9
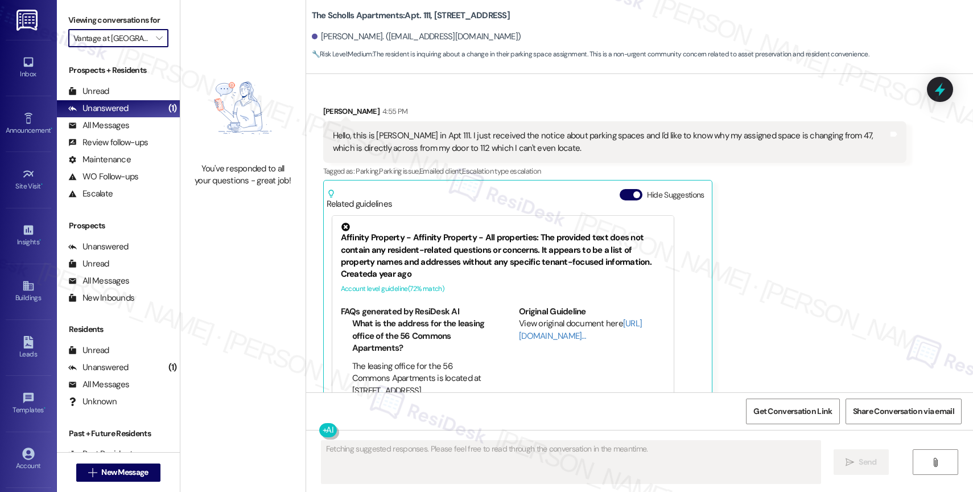
scroll to position [2232, 0]
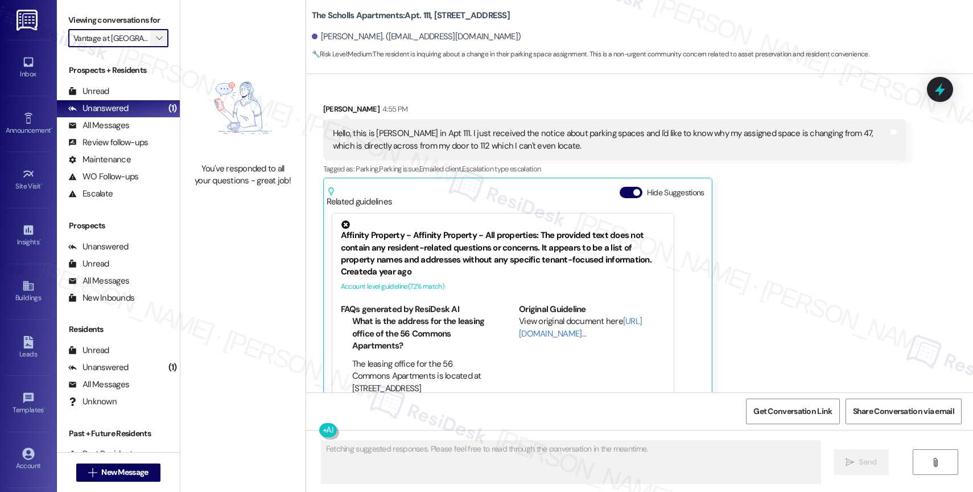
click at [154, 45] on span "" at bounding box center [159, 38] width 11 height 18
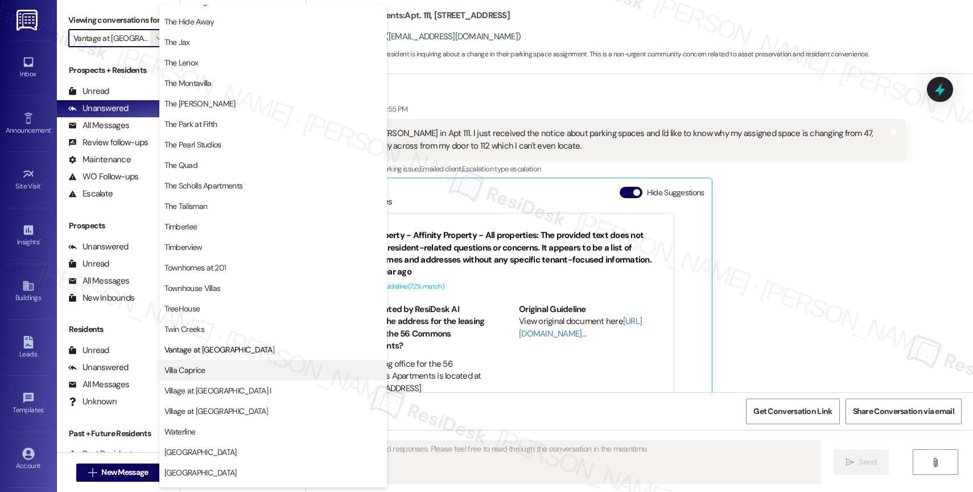
scroll to position [2077, 0]
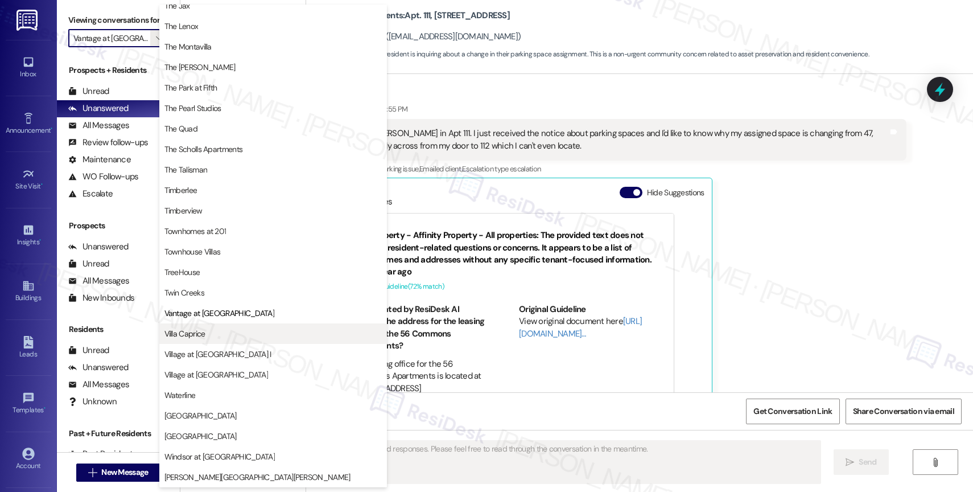
click at [219, 325] on button "Villa Caprice" at bounding box center [273, 333] width 228 height 20
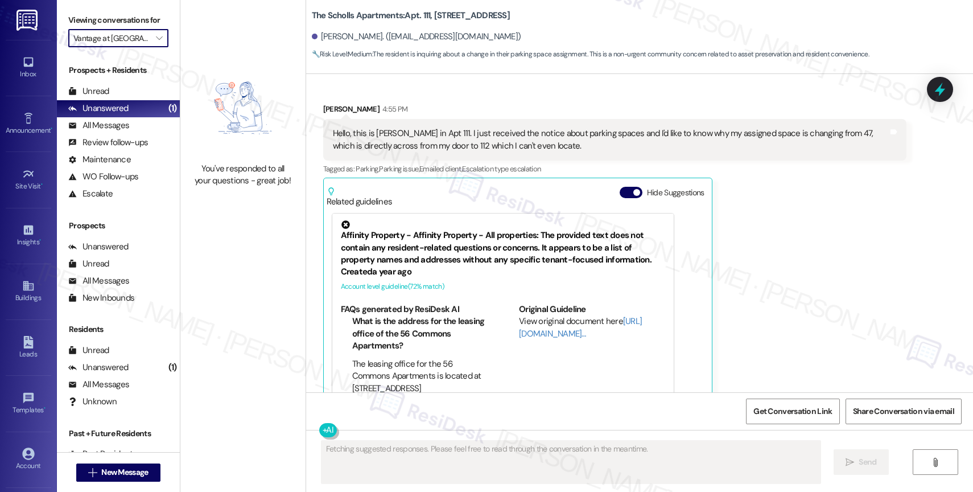
type input "Villa Caprice"
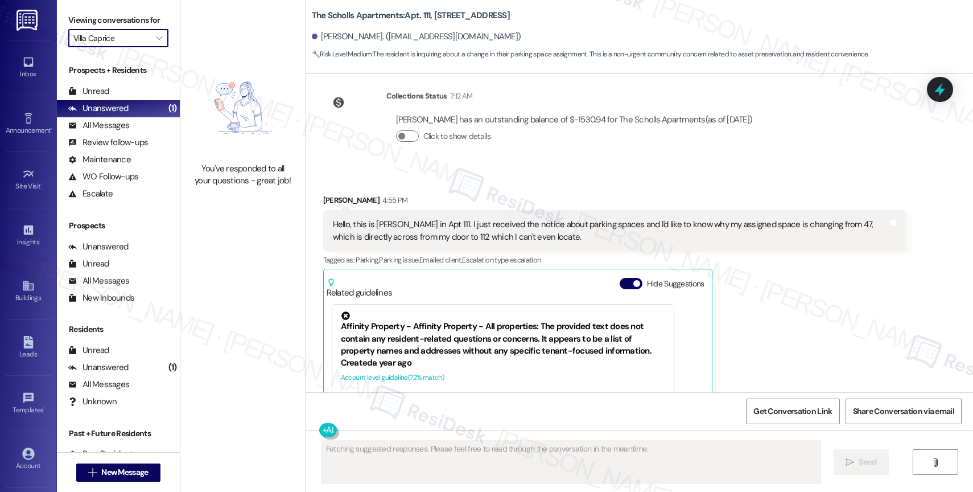
scroll to position [2232, 0]
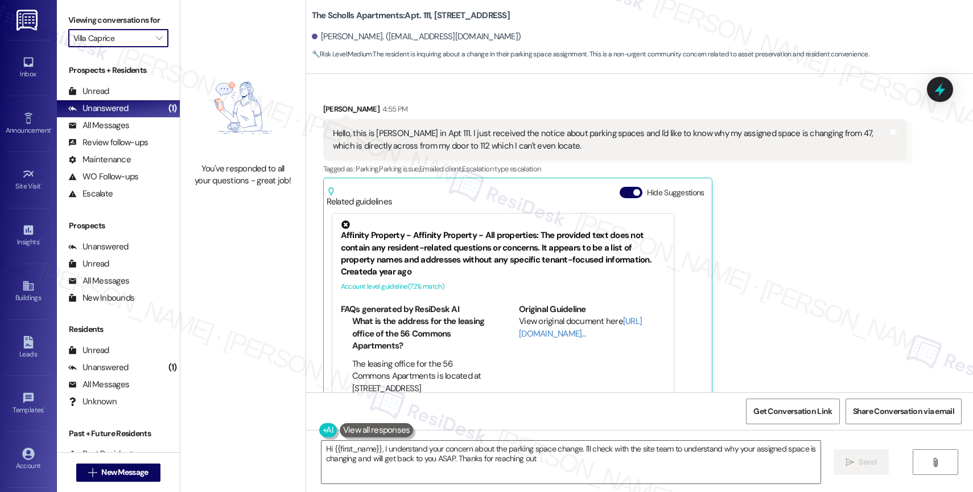
type textarea "Hi {{first_name}}, I understand your concern about the parking space change. I'…"
click at [156, 43] on icon "" at bounding box center [159, 38] width 6 height 9
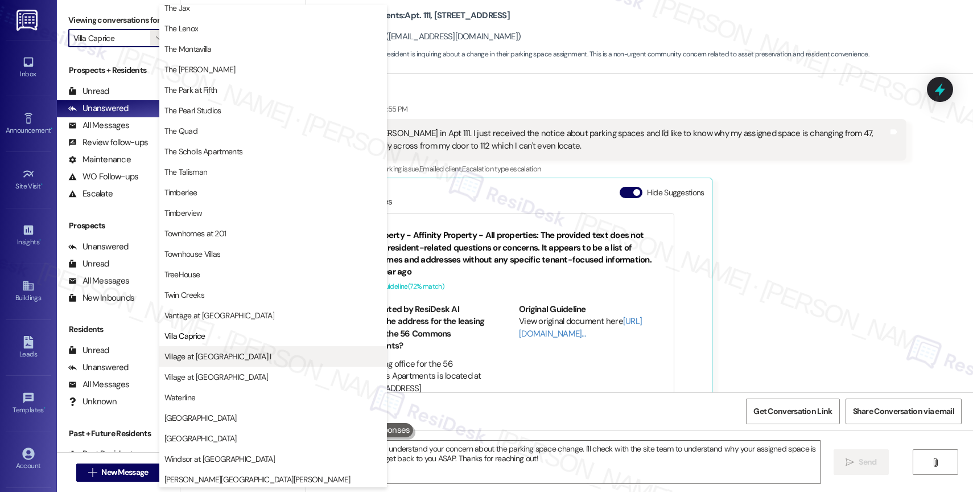
scroll to position [2075, 0]
click at [208, 350] on span "Village at [GEOGRAPHIC_DATA] I" at bounding box center [218, 353] width 107 height 11
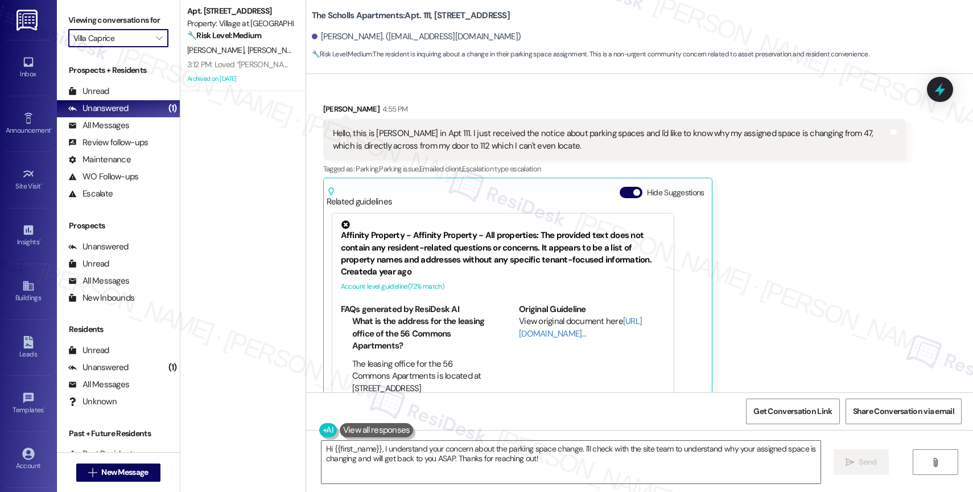
type input "Village at [GEOGRAPHIC_DATA] I"
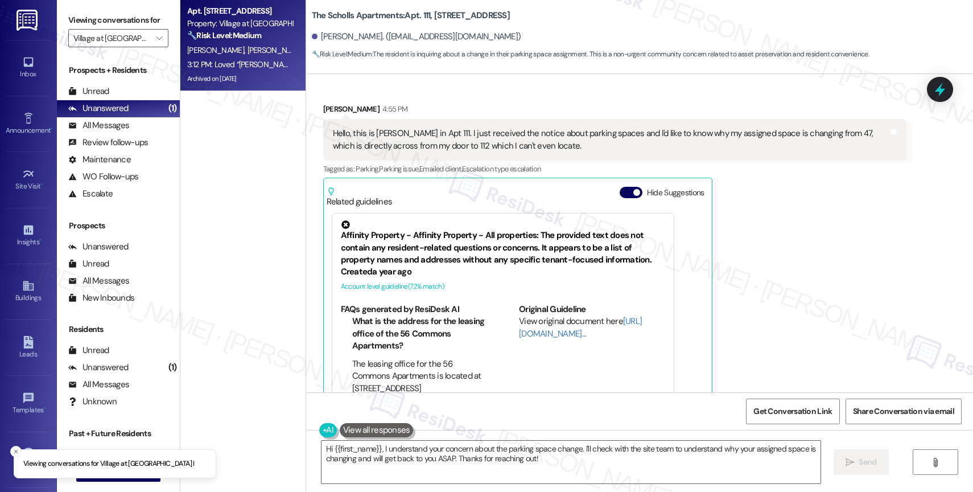
click at [235, 43] on div "[PERSON_NAME] [PERSON_NAME]" at bounding box center [240, 50] width 108 height 14
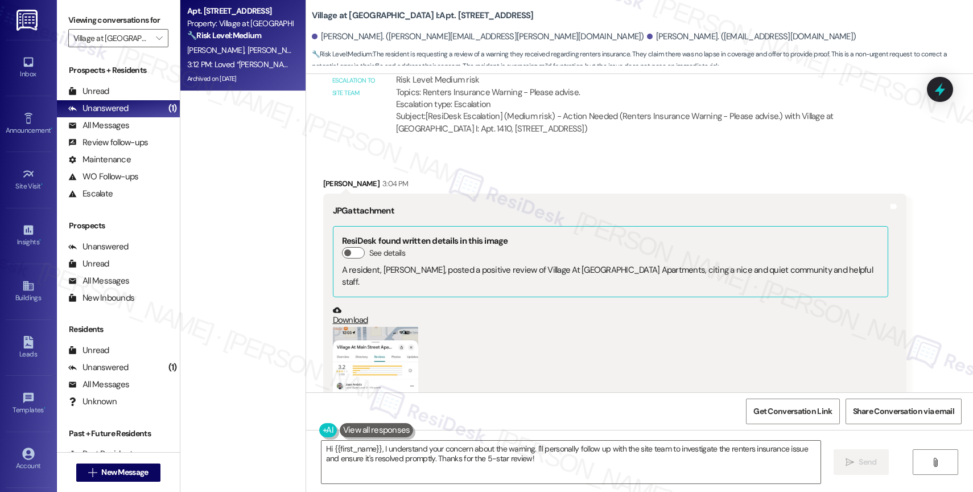
scroll to position [5142, 0]
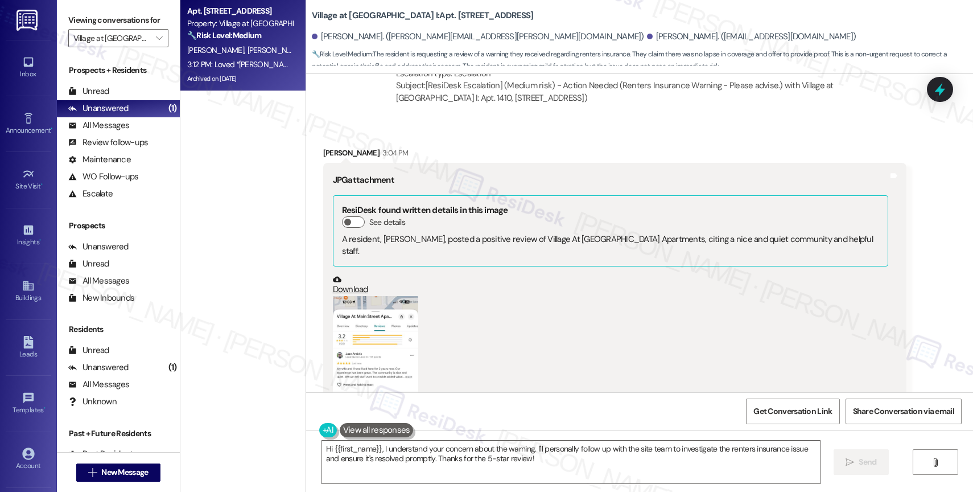
click at [352, 346] on button "Zoom image" at bounding box center [375, 345] width 85 height 98
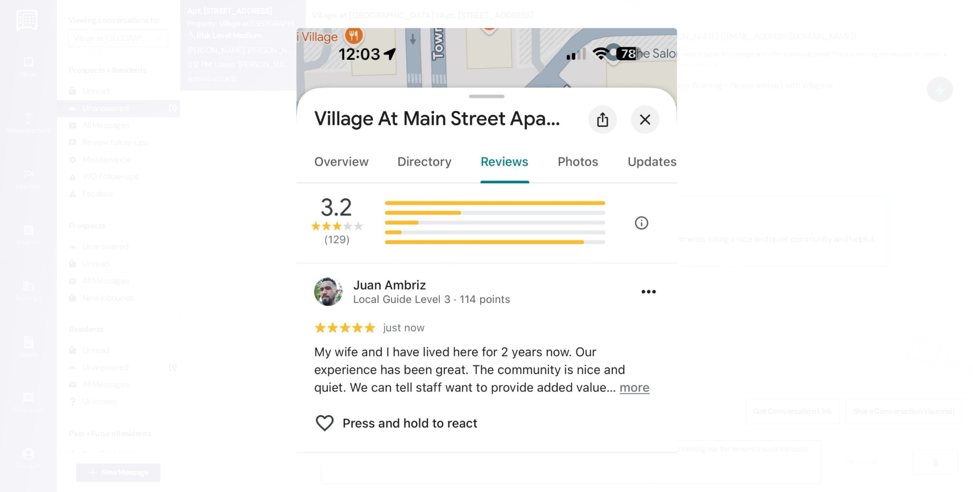
click at [504, 320] on button "Unzoom image" at bounding box center [486, 246] width 973 height 492
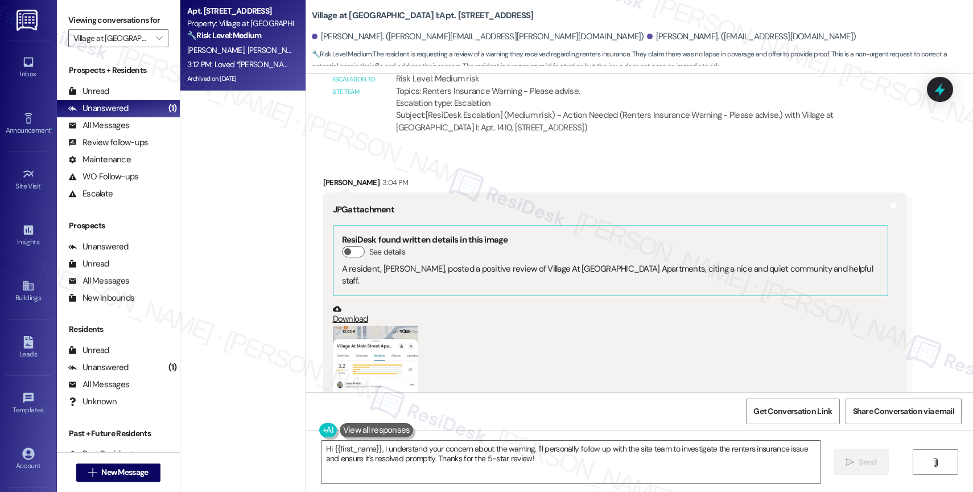
scroll to position [5256, 0]
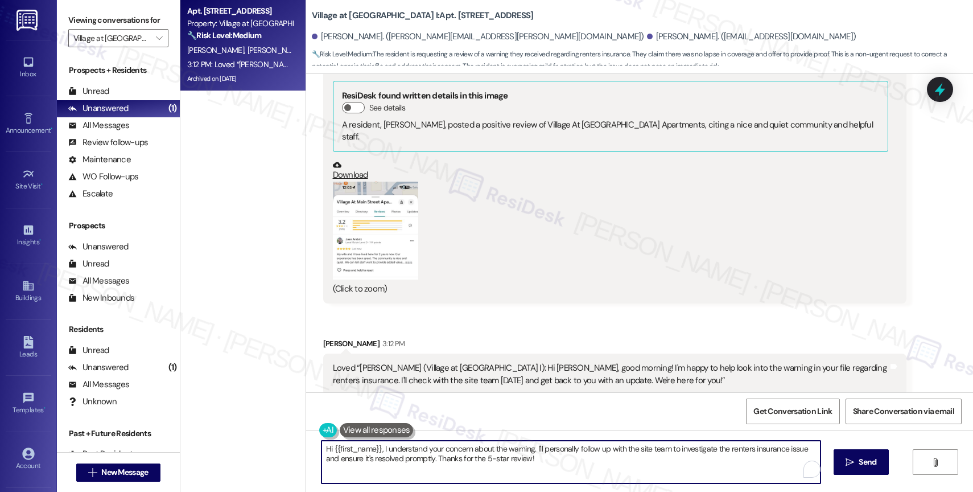
drag, startPoint x: 413, startPoint y: 461, endPoint x: 300, endPoint y: 450, distance: 113.7
click at [306, 450] on div "Hi {{first_name}}, I understand your concern about the warning. I'll personally…" at bounding box center [639, 472] width 667 height 85
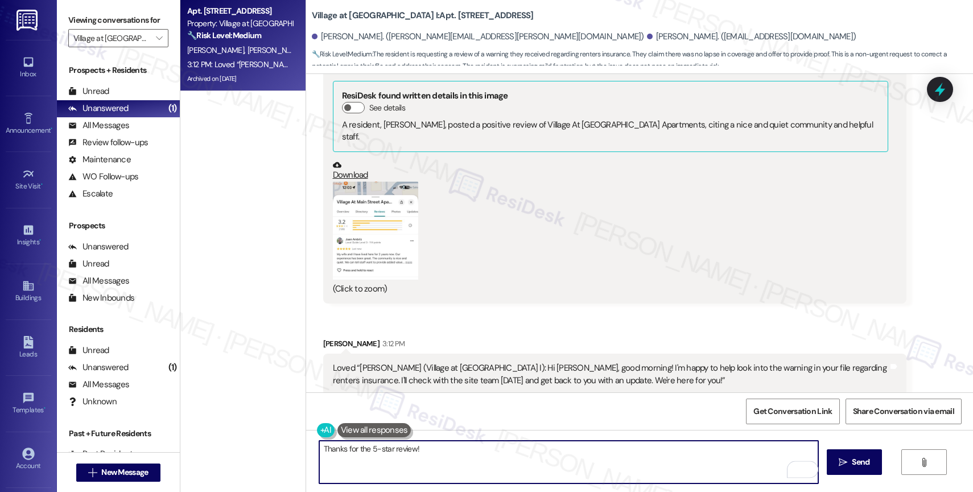
click at [482, 453] on textarea "Thanks for the 5-star review!" at bounding box center [568, 462] width 499 height 43
click at [440, 453] on textarea "Thanks for the 5-star review!" at bounding box center [568, 462] width 499 height 43
paste textarea "We really appreciate you taking the time to share your experience."
click at [407, 449] on textarea "Thanks for the 5-star review! We really appreciate you taking the time to share…" at bounding box center [568, 462] width 499 height 43
click at [697, 459] on textarea "Thanks for the 5-star review, [PERSON_NAME]! We really appreciate you taking th…" at bounding box center [568, 462] width 499 height 43
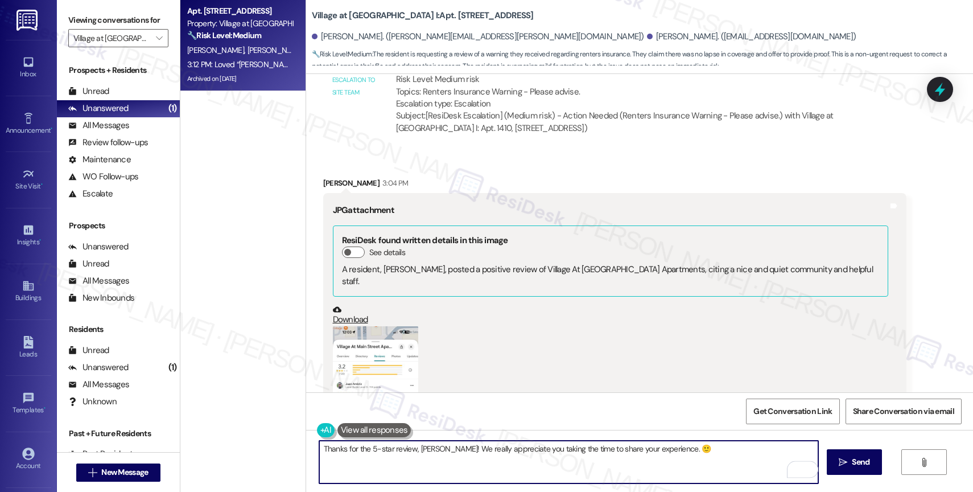
scroll to position [4955, 0]
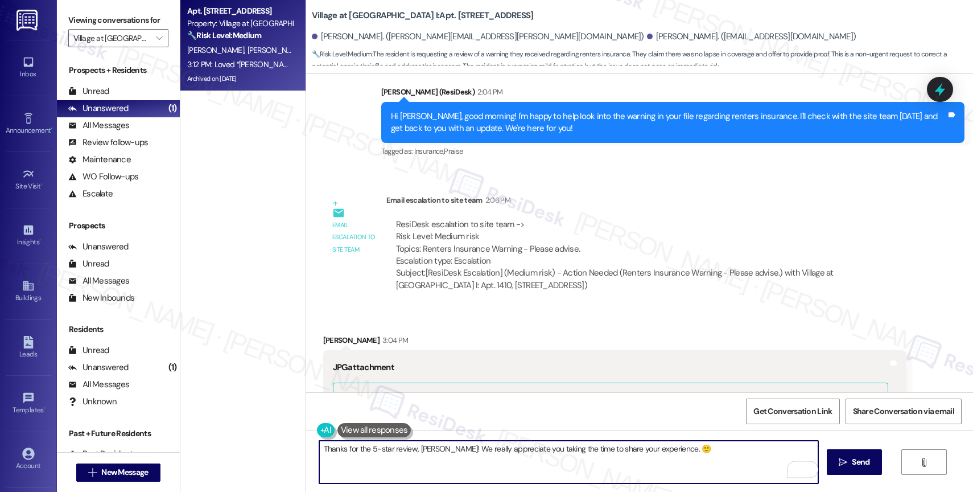
click at [649, 448] on textarea "Thanks for the 5-star review, [PERSON_NAME]! We really appreciate you taking th…" at bounding box center [568, 462] width 499 height 43
type textarea "Thanks for the 5-star review, [PERSON_NAME]! We really appreciate you taking th…"
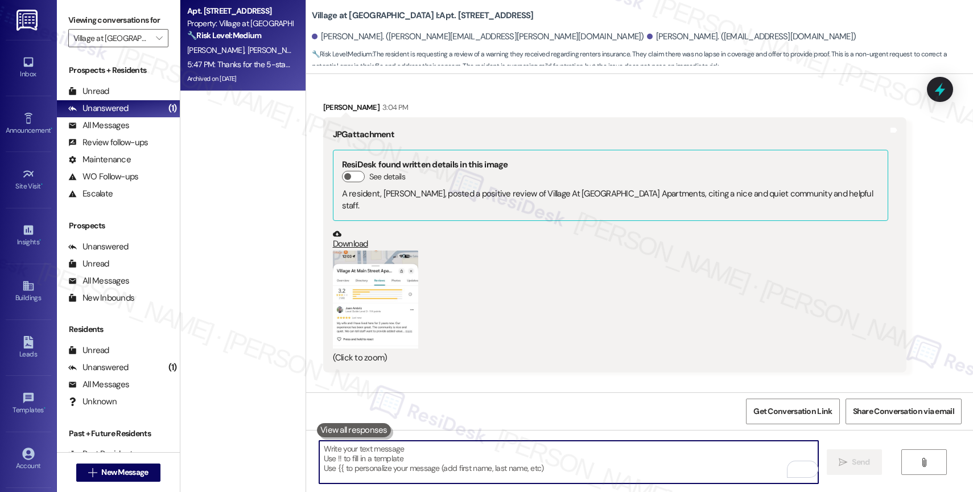
scroll to position [5187, 0]
click at [891, 130] on icon at bounding box center [894, 130] width 7 height 5
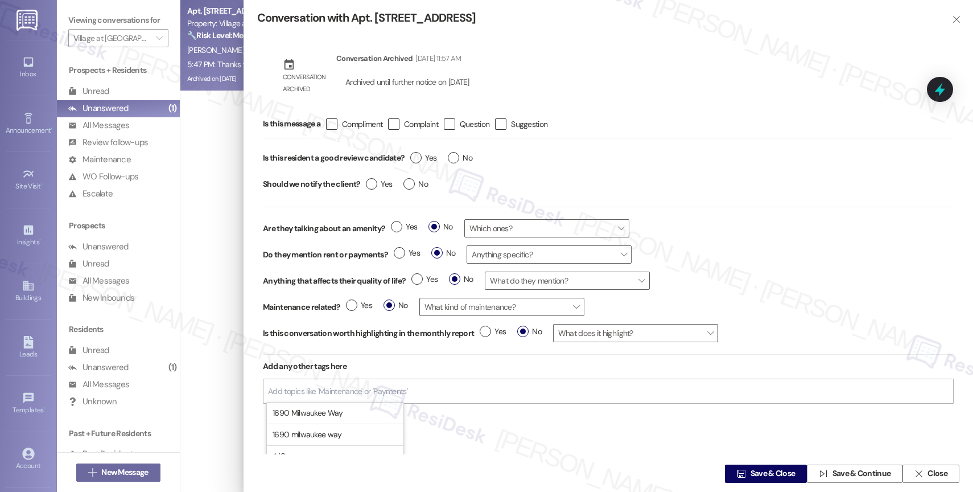
click at [365, 393] on input "Add topics like 'Maintenance' or 'Payments'" at bounding box center [338, 392] width 141 height 10
type input "succ"
click at [334, 412] on li "Review succ ess" at bounding box center [335, 413] width 137 height 22
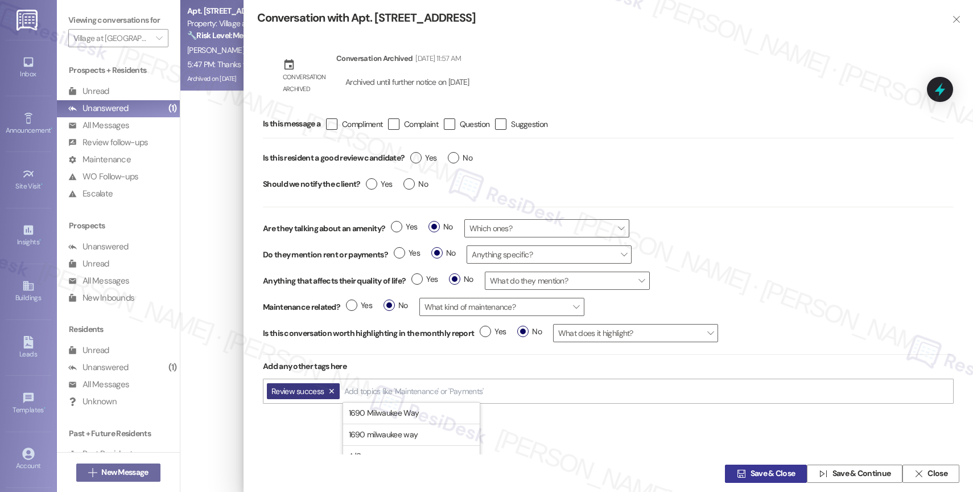
click at [778, 475] on span "Save & Close" at bounding box center [773, 474] width 45 height 12
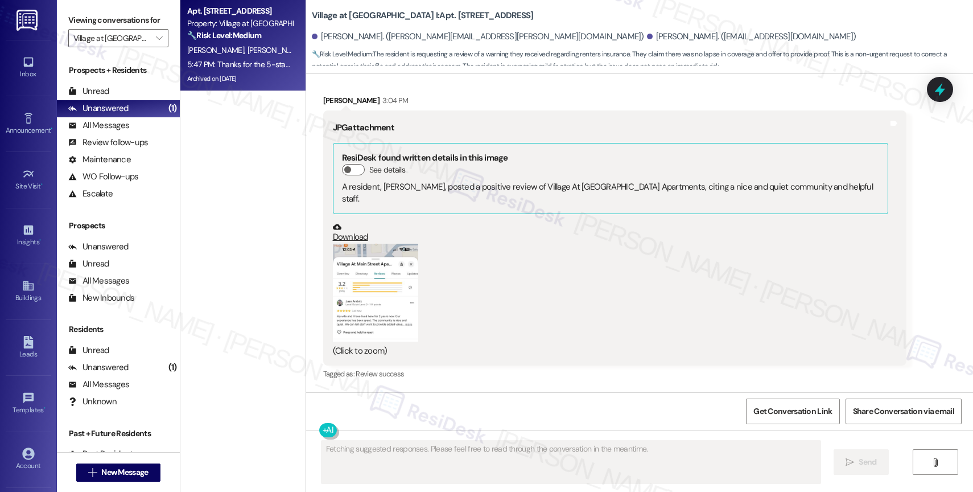
scroll to position [5193, 0]
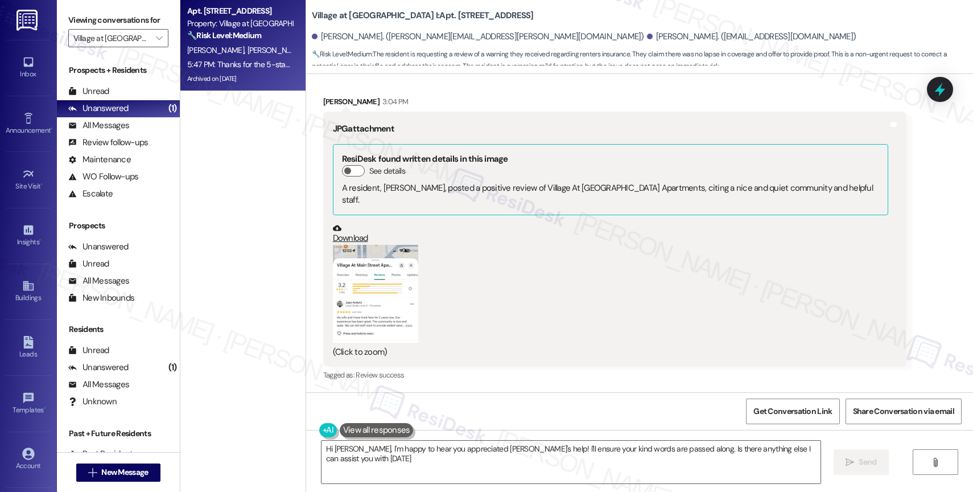
type textarea "Hi [PERSON_NAME], I'm happy to hear you appreciated [PERSON_NAME]'s help! I'll …"
drag, startPoint x: 303, startPoint y: 9, endPoint x: 387, endPoint y: 7, distance: 83.7
click at [387, 10] on b "Village at [GEOGRAPHIC_DATA] I: Apt. [STREET_ADDRESS]" at bounding box center [423, 16] width 222 height 12
copy b "Village at [GEOGRAPHIC_DATA] I:"
click at [780, 410] on span "Get Conversation Link" at bounding box center [793, 411] width 79 height 12
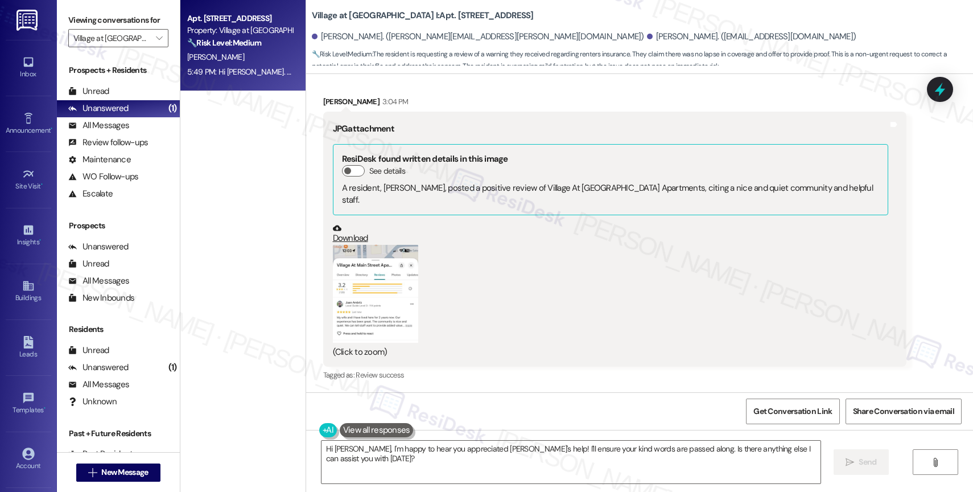
click at [236, 51] on div "[PERSON_NAME]" at bounding box center [240, 57] width 108 height 14
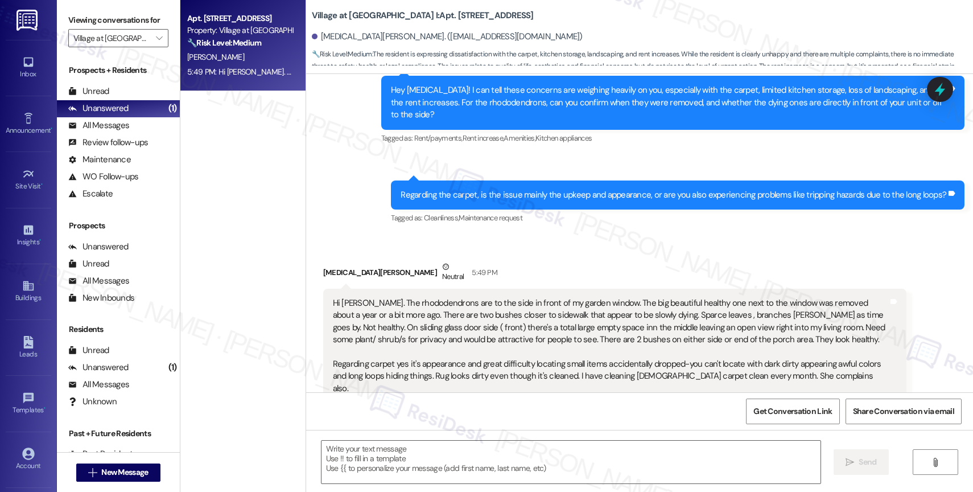
scroll to position [3801, 0]
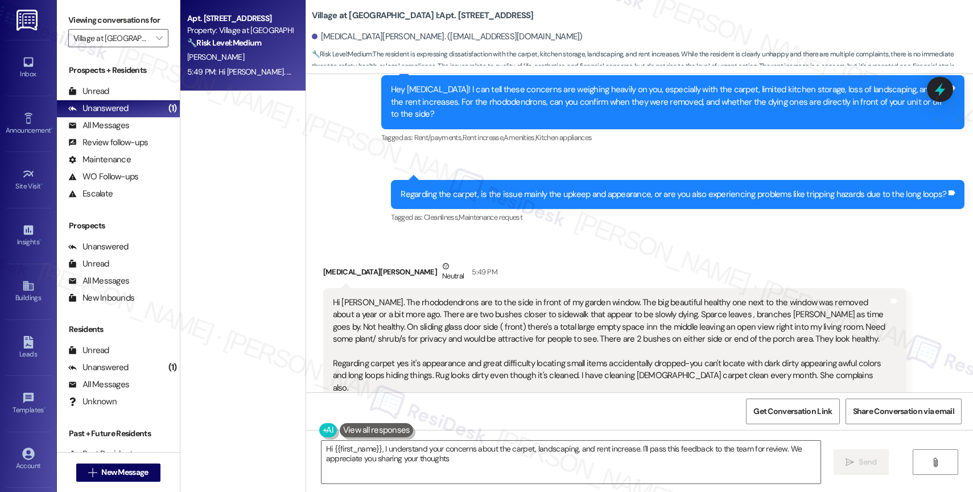
type textarea "Hi {{first_name}}, I understand your concerns about the carpet, landscaping, an…"
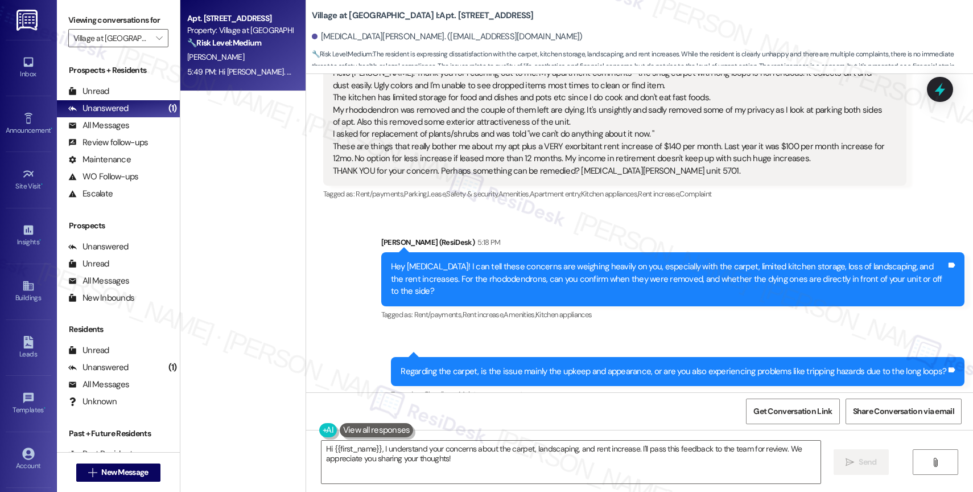
scroll to position [3505, 0]
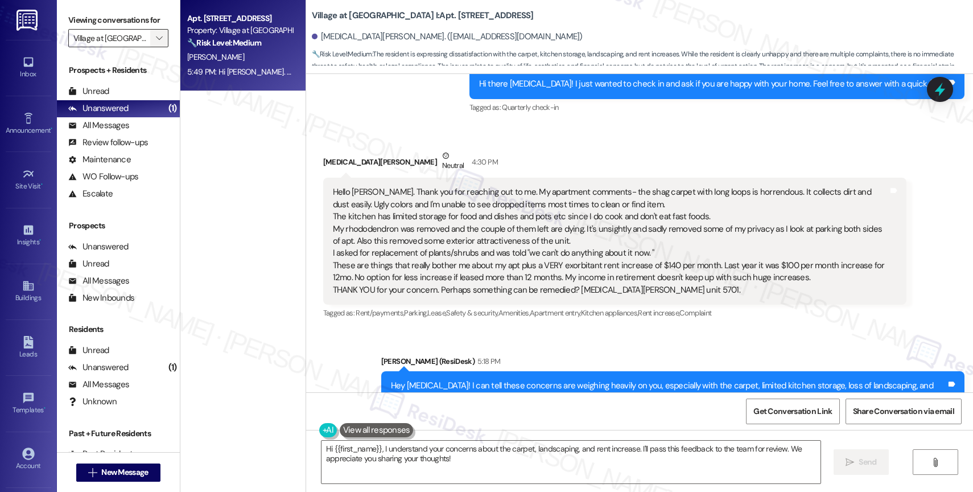
click at [156, 43] on icon "" at bounding box center [159, 38] width 6 height 9
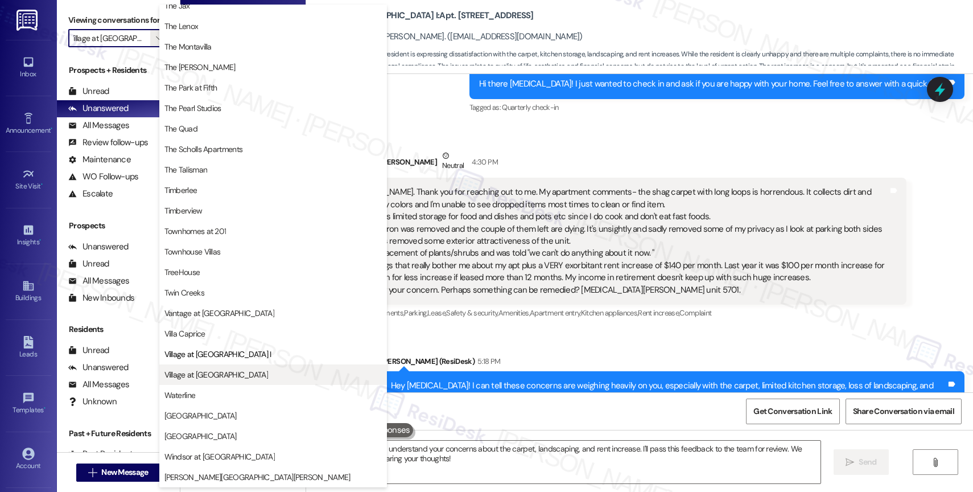
scroll to position [2074, 0]
click at [245, 377] on span "Village at [GEOGRAPHIC_DATA]" at bounding box center [273, 374] width 217 height 11
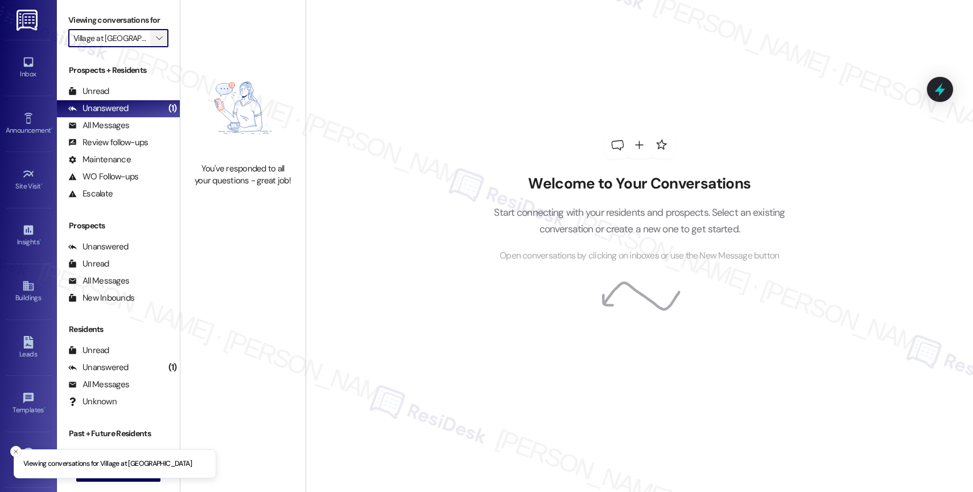
click at [156, 43] on icon "" at bounding box center [159, 38] width 6 height 9
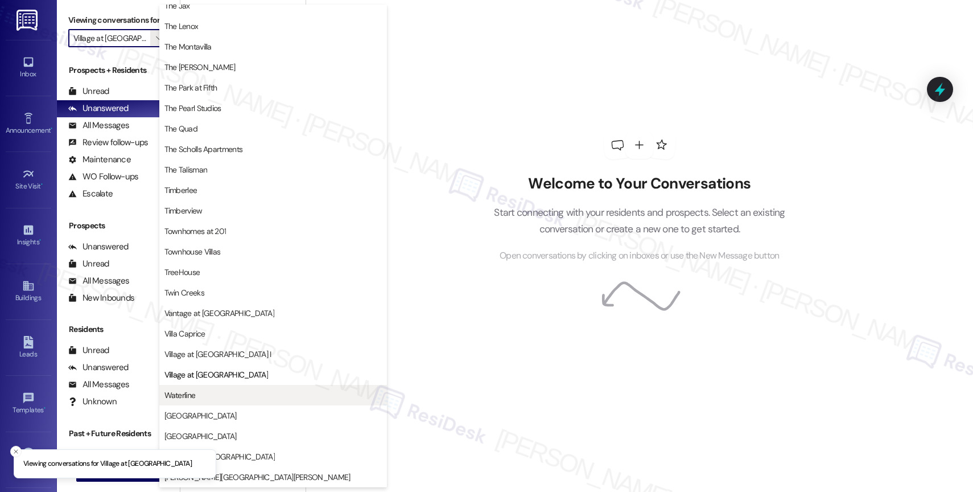
scroll to position [2038, 0]
click at [212, 395] on span "Waterline" at bounding box center [273, 394] width 217 height 11
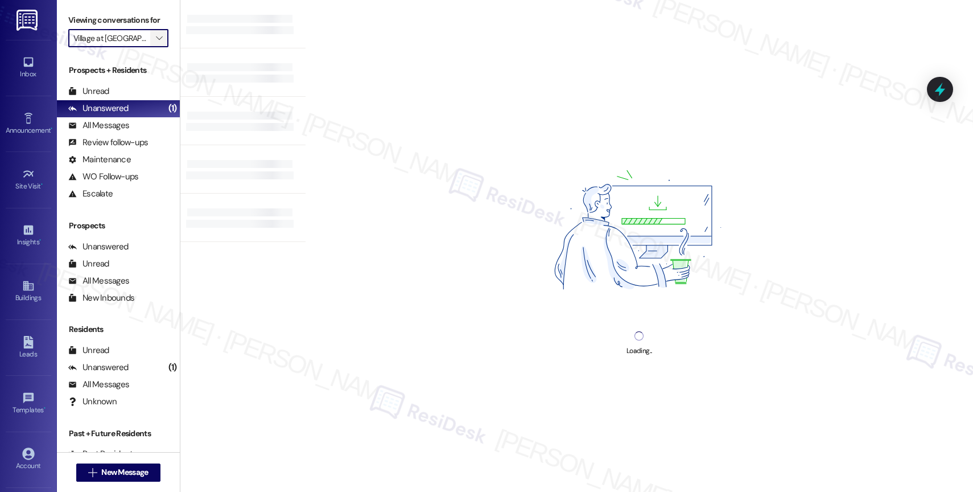
type input "Waterline"
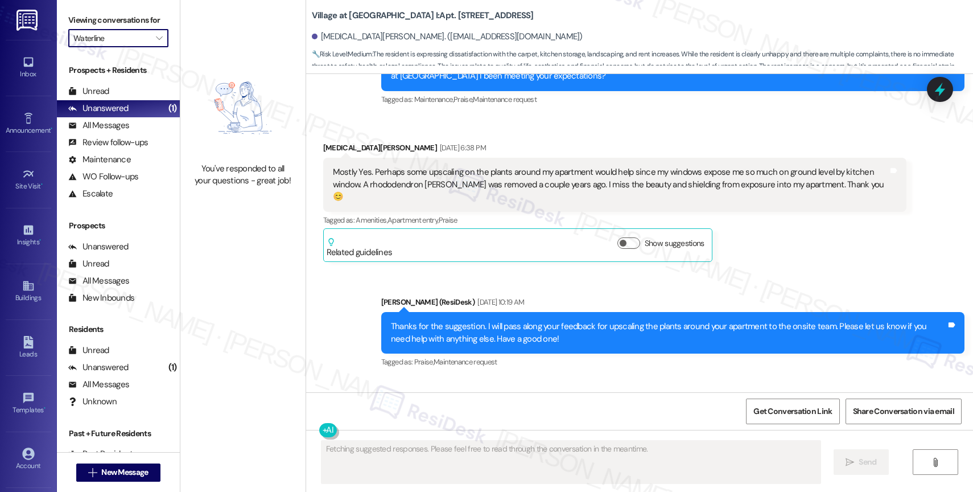
scroll to position [3801, 0]
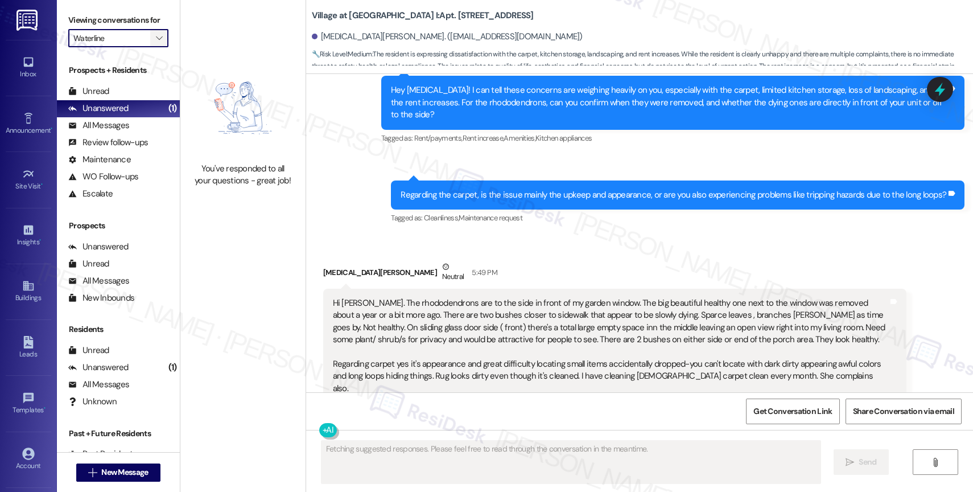
click at [154, 44] on span "" at bounding box center [159, 38] width 11 height 18
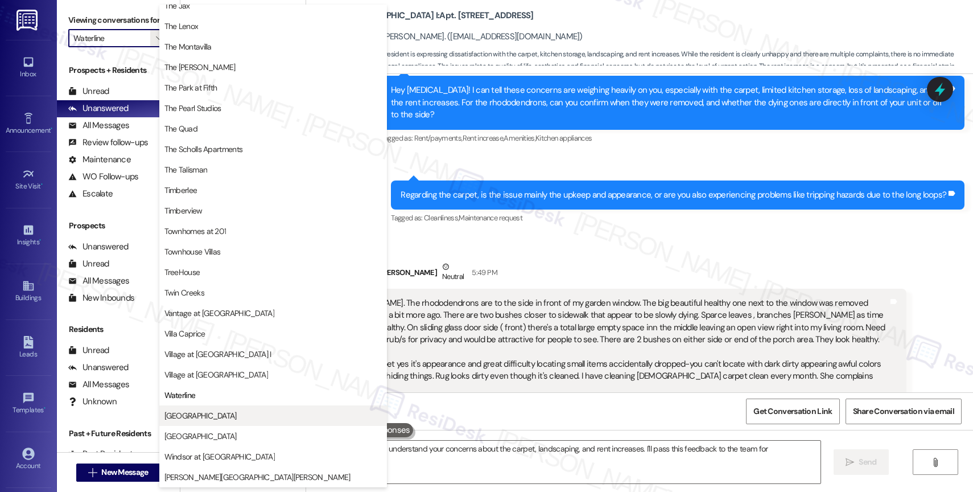
scroll to position [2034, 0]
type textarea "Hi {{first_name}}, I understand your concerns about the carpet, landscaping, an…"
click at [215, 411] on span "[GEOGRAPHIC_DATA]" at bounding box center [273, 415] width 217 height 11
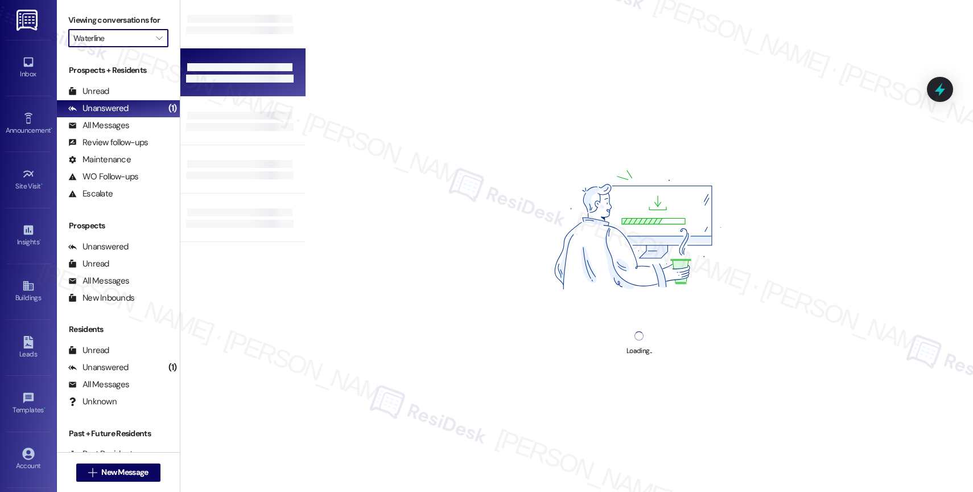
type input "[GEOGRAPHIC_DATA]"
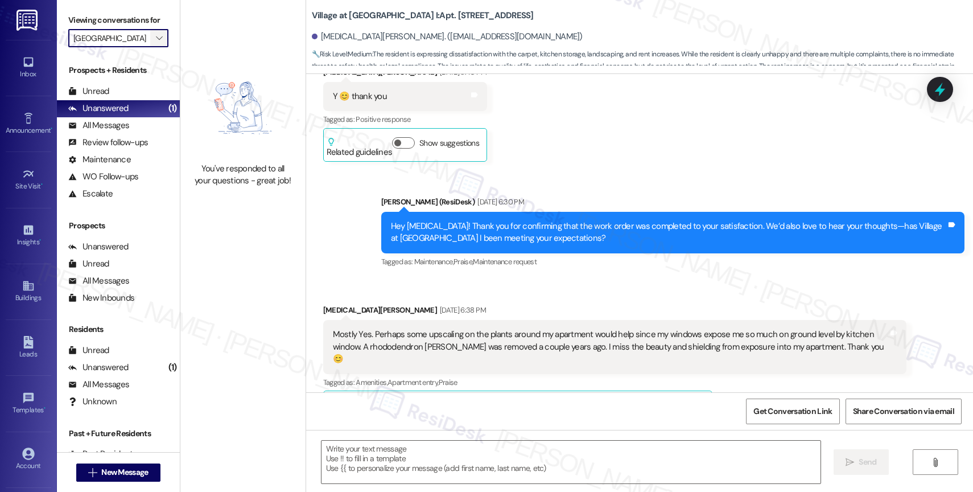
type textarea "Fetching suggested responses. Please feel free to read through the conversation…"
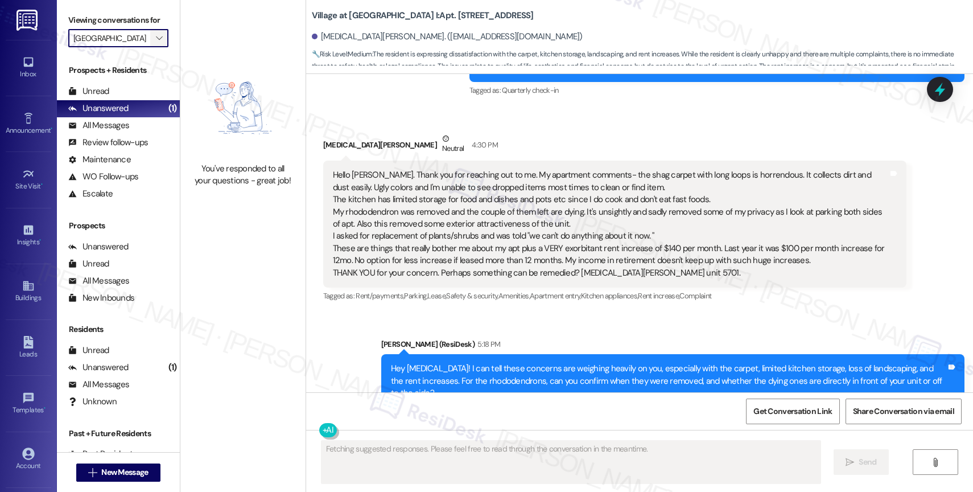
scroll to position [3801, 0]
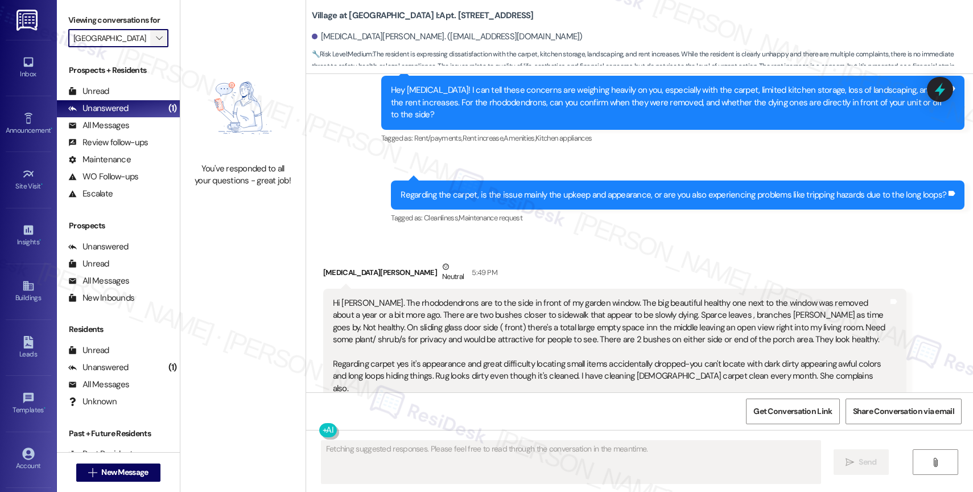
click at [156, 43] on icon "" at bounding box center [159, 38] width 6 height 9
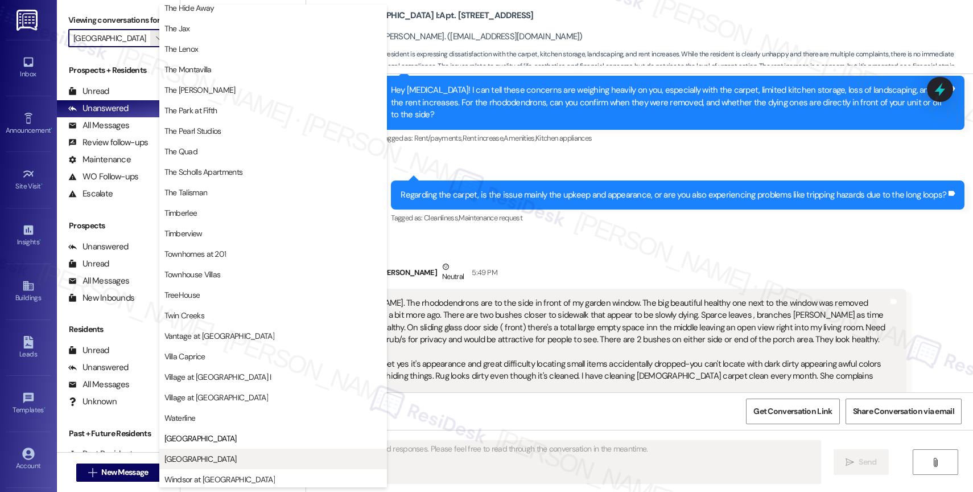
scroll to position [2041, 0]
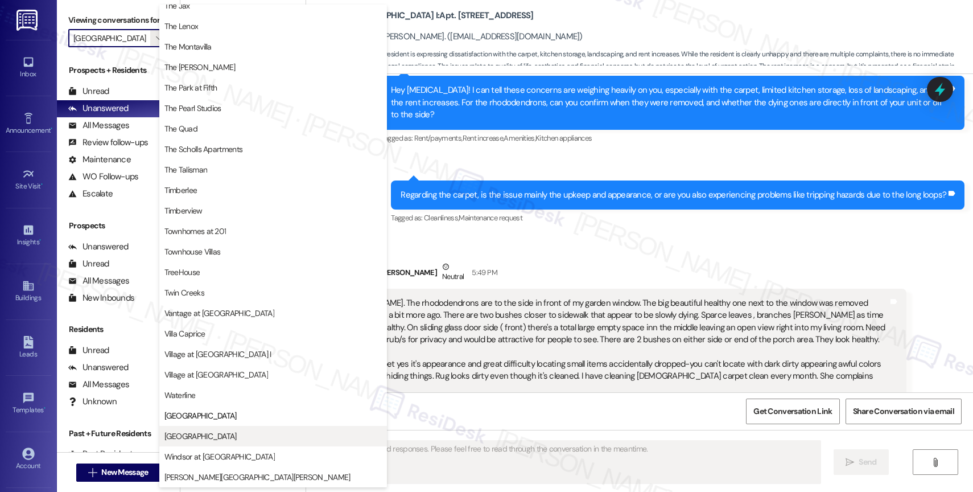
click at [208, 437] on span "[GEOGRAPHIC_DATA]" at bounding box center [201, 435] width 72 height 11
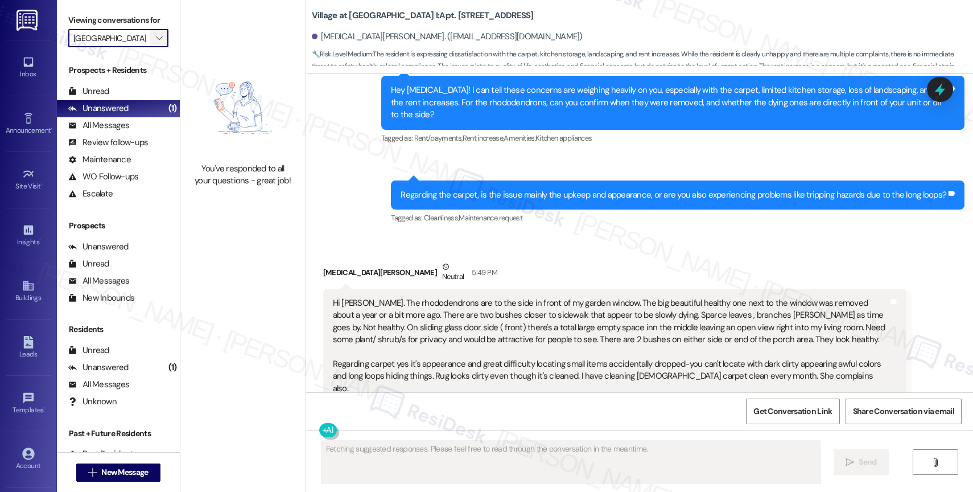
type input "[GEOGRAPHIC_DATA]"
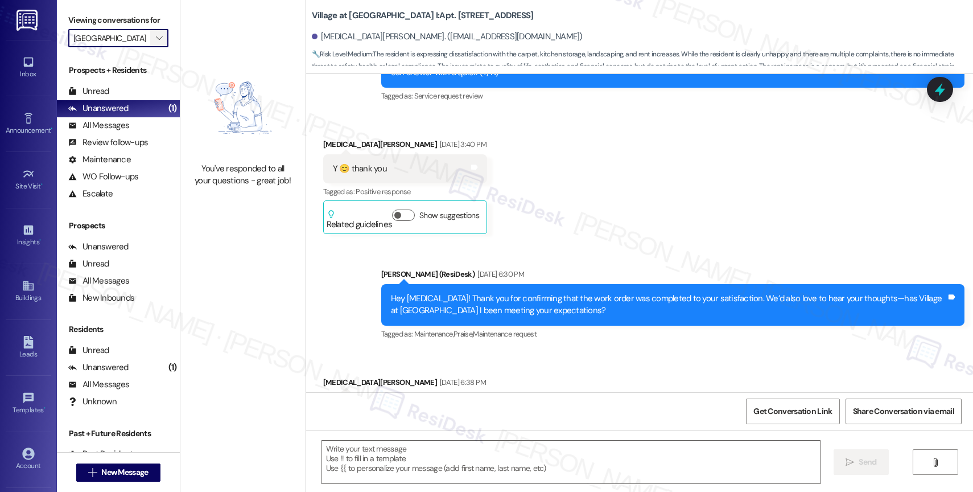
type textarea "Fetching suggested responses. Please feel free to read through the conversation…"
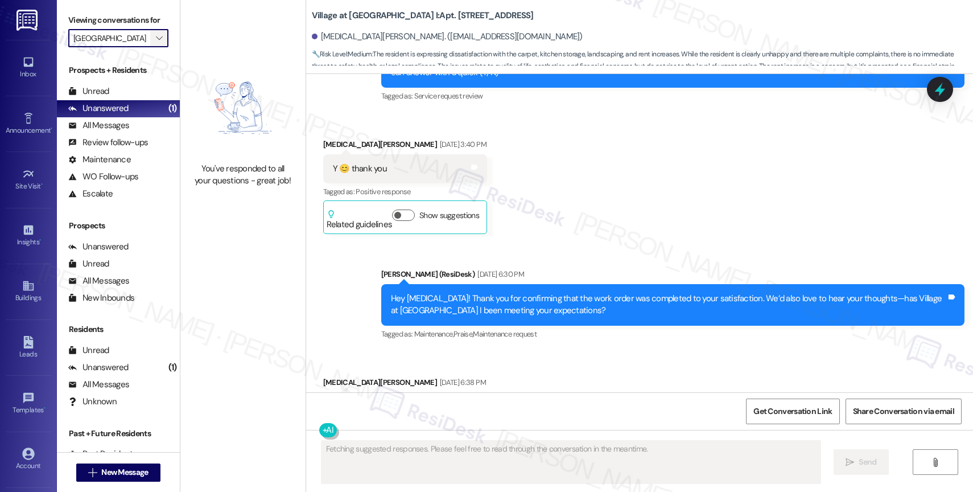
scroll to position [3801, 0]
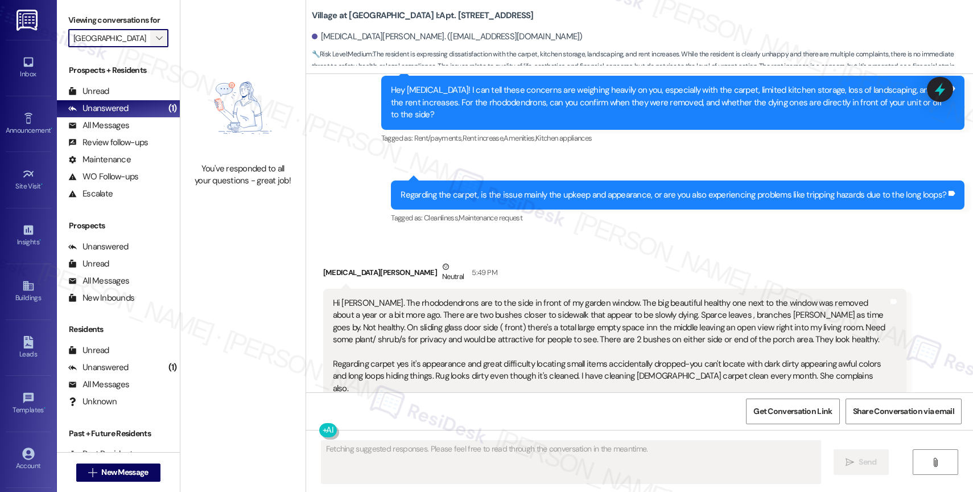
click at [154, 44] on span "" at bounding box center [159, 38] width 11 height 18
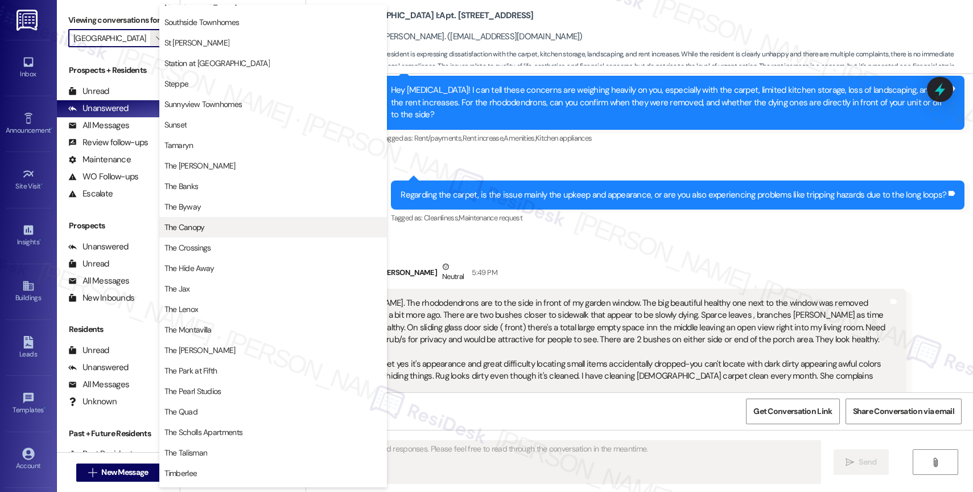
scroll to position [2100, 0]
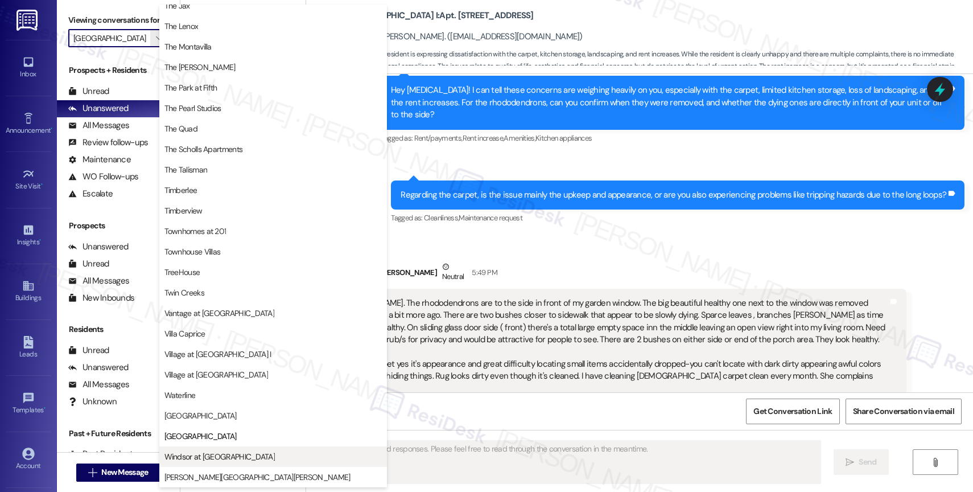
click at [206, 454] on span "Windsor at [GEOGRAPHIC_DATA]" at bounding box center [220, 456] width 110 height 11
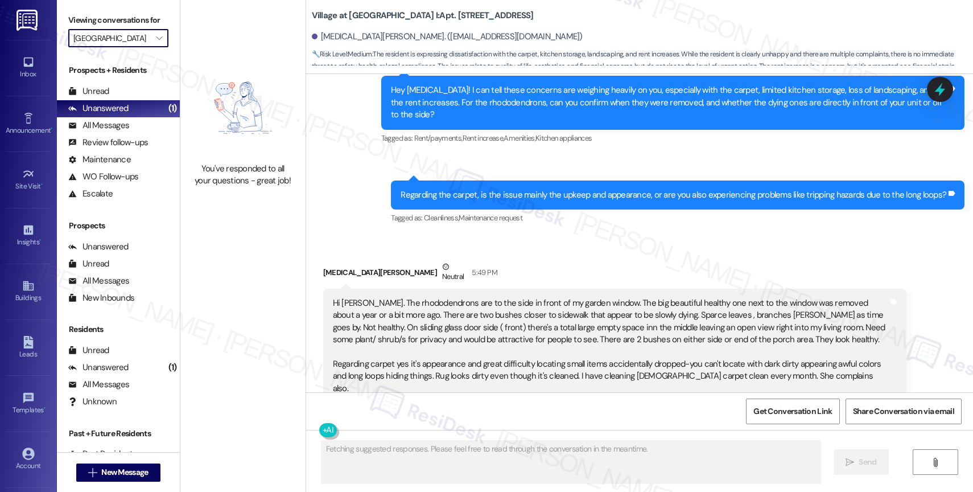
type input "Windsor at [GEOGRAPHIC_DATA]"
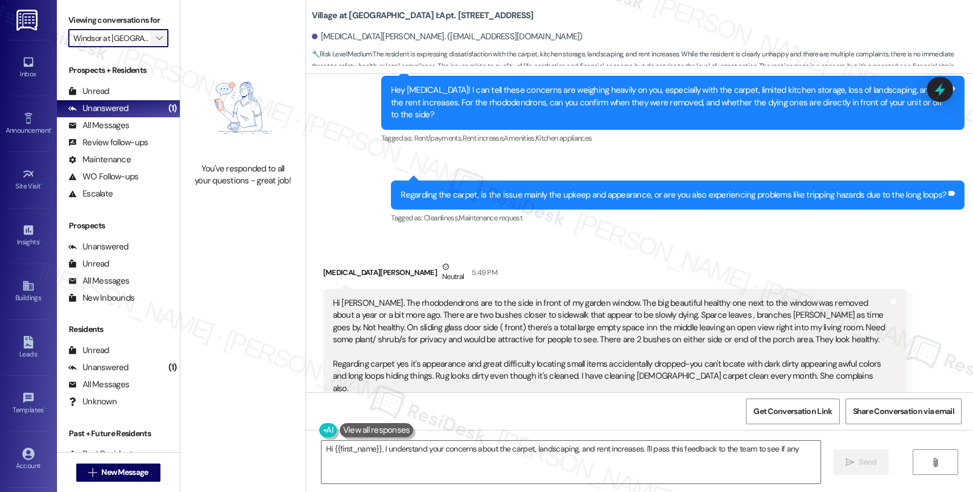
click at [154, 44] on span "" at bounding box center [159, 38] width 11 height 18
type textarea "Hi {{first_name}}, I understand your concerns about the carpet, landscaping, an…"
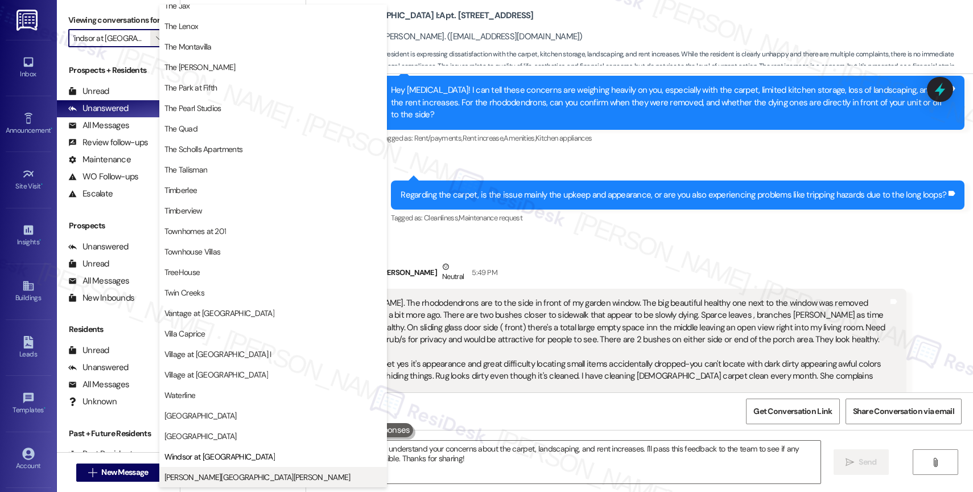
scroll to position [2077, 0]
click at [237, 473] on span "[PERSON_NAME][GEOGRAPHIC_DATA][PERSON_NAME]" at bounding box center [273, 476] width 217 height 11
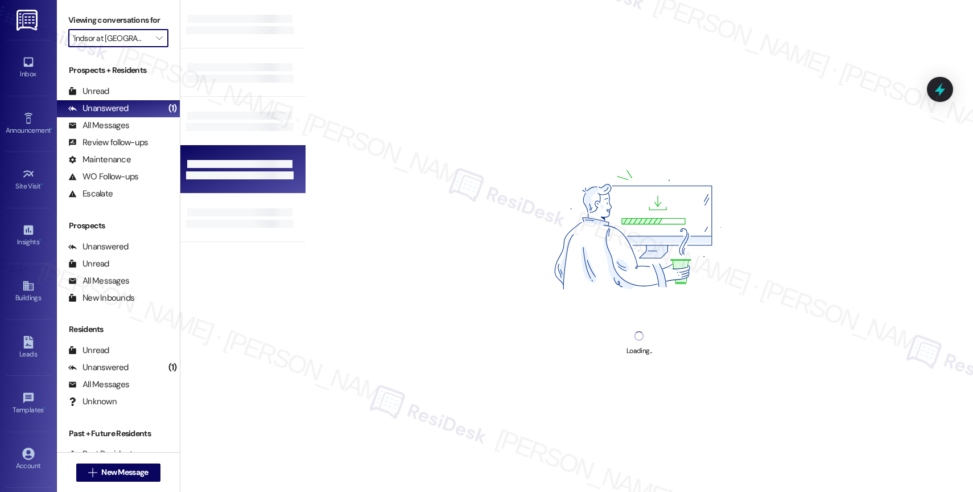
type input "[PERSON_NAME][GEOGRAPHIC_DATA][PERSON_NAME]"
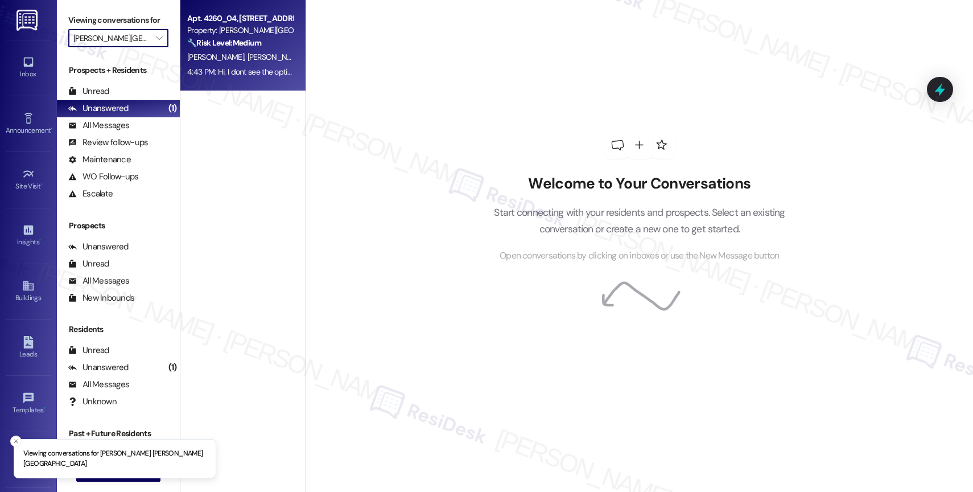
click at [235, 48] on div "🔧 Risk Level: Medium The resident is requesting a light bulb replacement in the…" at bounding box center [239, 43] width 105 height 12
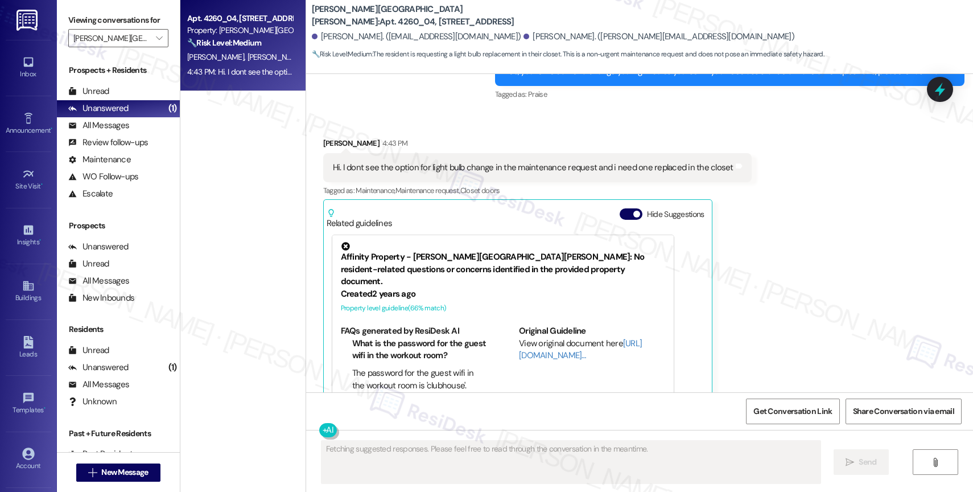
scroll to position [3002, 0]
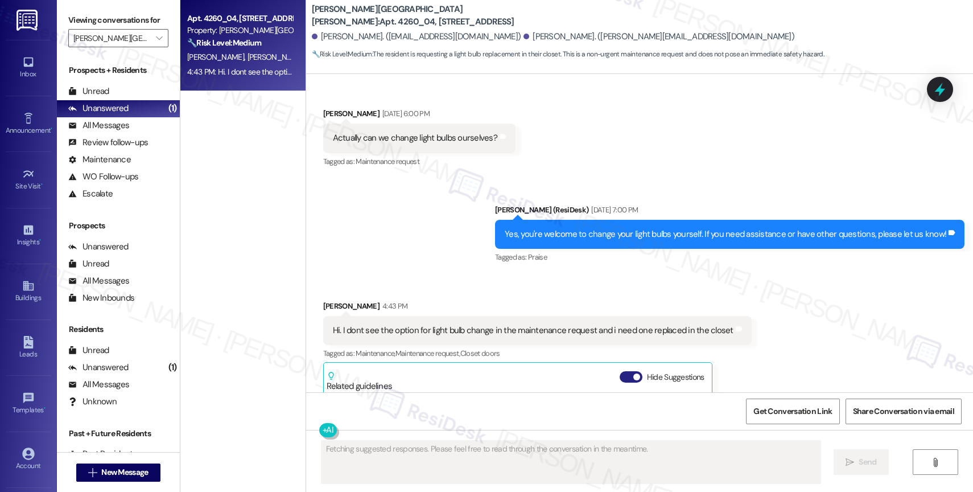
click at [620, 371] on button "Hide Suggestions" at bounding box center [631, 376] width 23 height 11
click at [428, 225] on div "Sent via SMS [PERSON_NAME] (ResiDesk) [DATE] 7:00 PM Yes, you're welcome to cha…" at bounding box center [639, 226] width 667 height 96
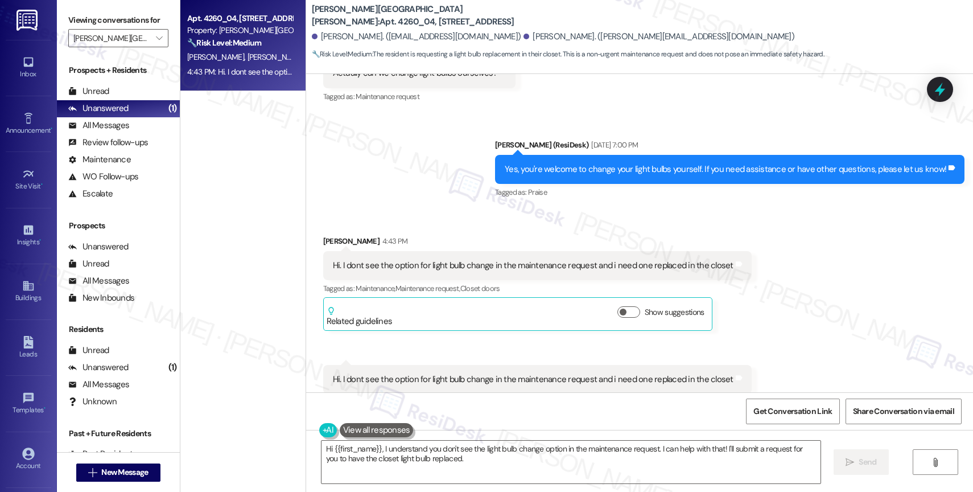
scroll to position [3092, 0]
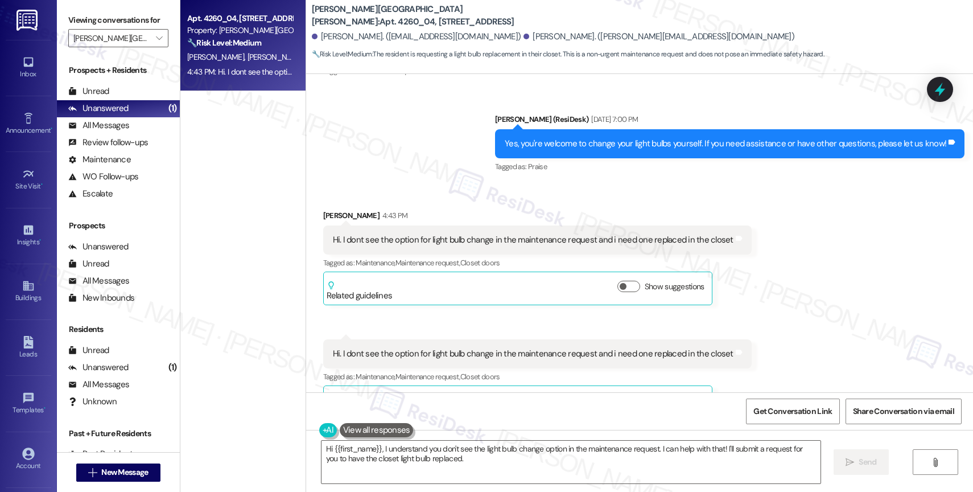
click at [524, 282] on div "Received via SMS [PERSON_NAME] 4:43 PM Hi. I dont see the option for light bulb…" at bounding box center [639, 306] width 667 height 244
click at [484, 463] on textarea "Hi {{first_name}}, I understand you don't see the light bulb change option in t…" at bounding box center [571, 462] width 499 height 43
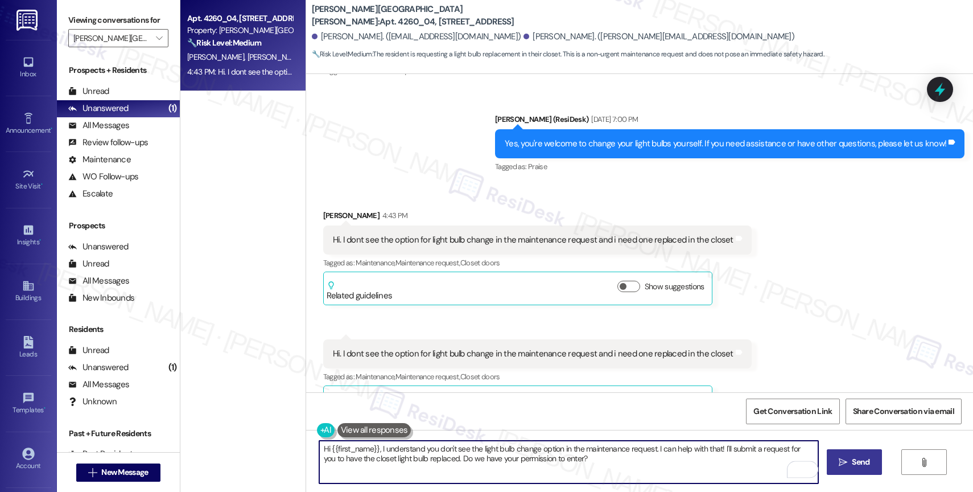
type textarea "Hi {{first_name}}, I understand you don't see the light bulb change option in t…"
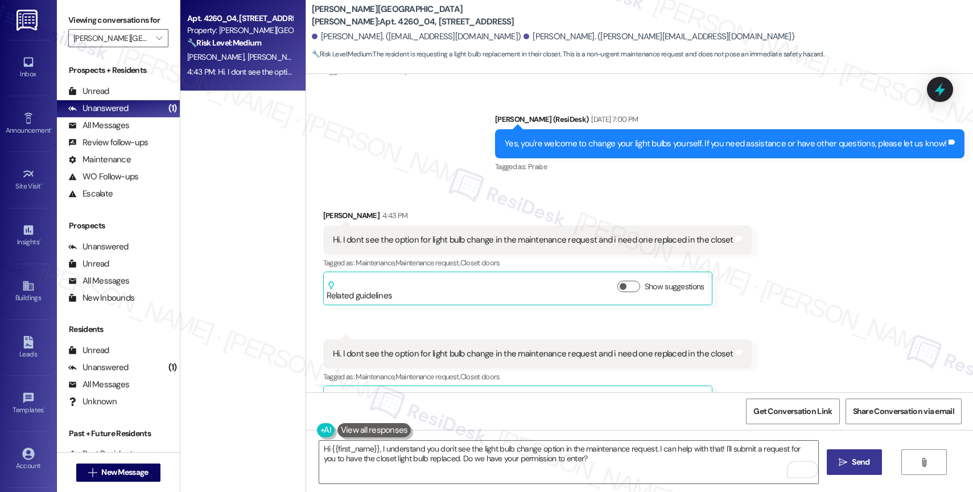
click at [858, 464] on span "Send" at bounding box center [861, 462] width 18 height 12
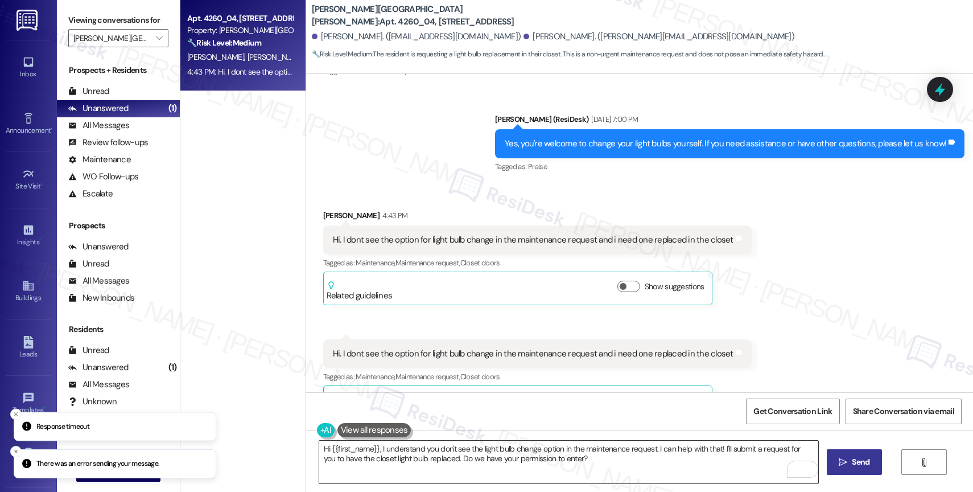
click at [636, 467] on textarea "Hi {{first_name}}, I understand you don't see the light bulb change option in t…" at bounding box center [568, 462] width 499 height 43
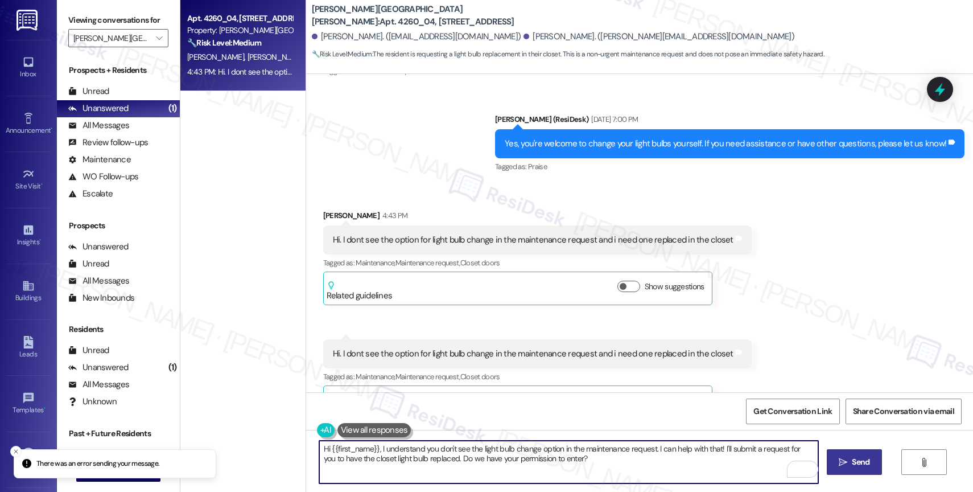
click at [634, 466] on textarea "Hi {{first_name}}, I understand you don't see the light bulb change option in t…" at bounding box center [568, 462] width 499 height 43
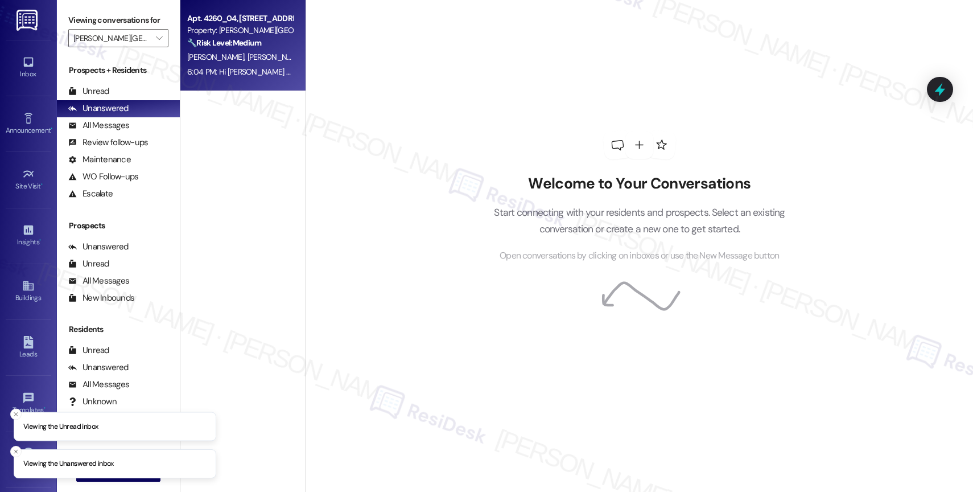
click at [246, 63] on div "V. Tapia J. Domingo" at bounding box center [240, 57] width 108 height 14
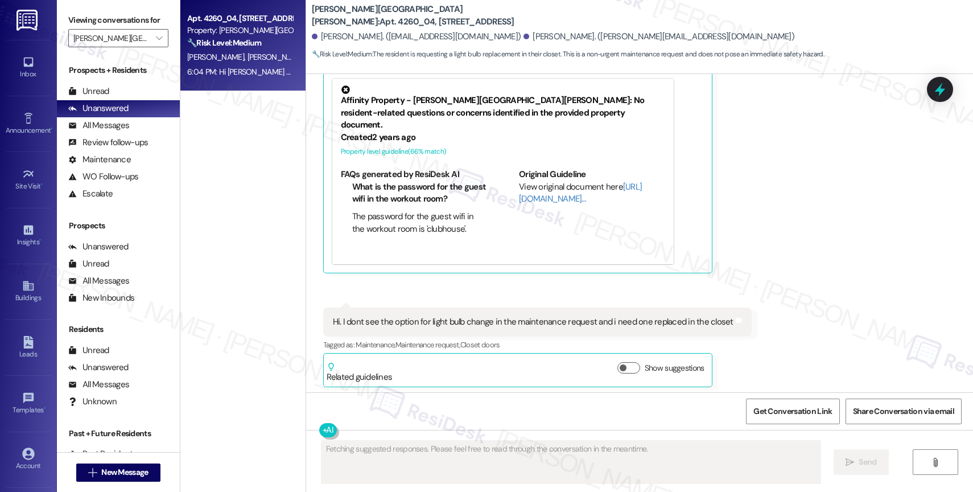
scroll to position [3397, 0]
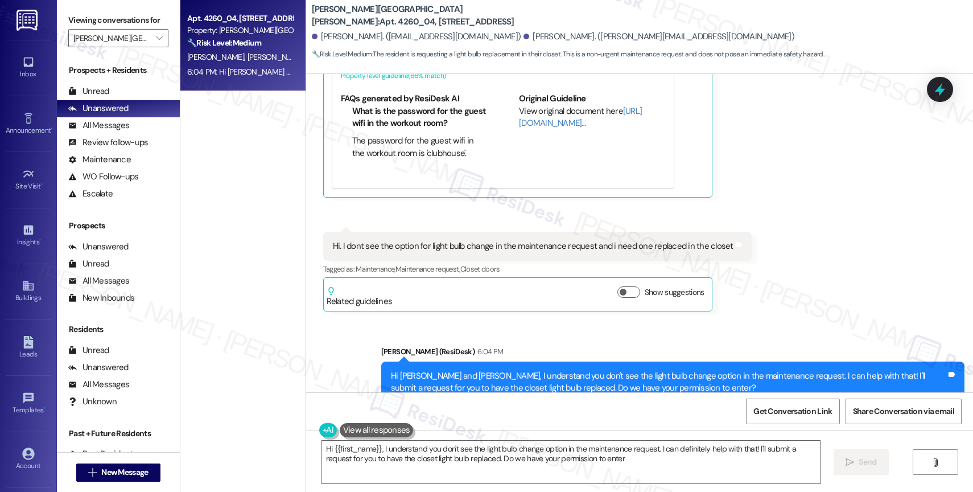
type textarea "Hi {{first_name}}, I understand you don't see the light bulb change option in t…"
drag, startPoint x: 388, startPoint y: 13, endPoint x: 422, endPoint y: 13, distance: 33.6
click at [422, 13] on b "Witham Hill Oaks: Apt. 4260_04, 4275 NW Clubhouse Pl" at bounding box center [426, 15] width 228 height 24
copy b "4260_04"
click at [424, 232] on div "Hi. I dont see the option for light bulb change in the maintenance request and …" at bounding box center [537, 246] width 429 height 29
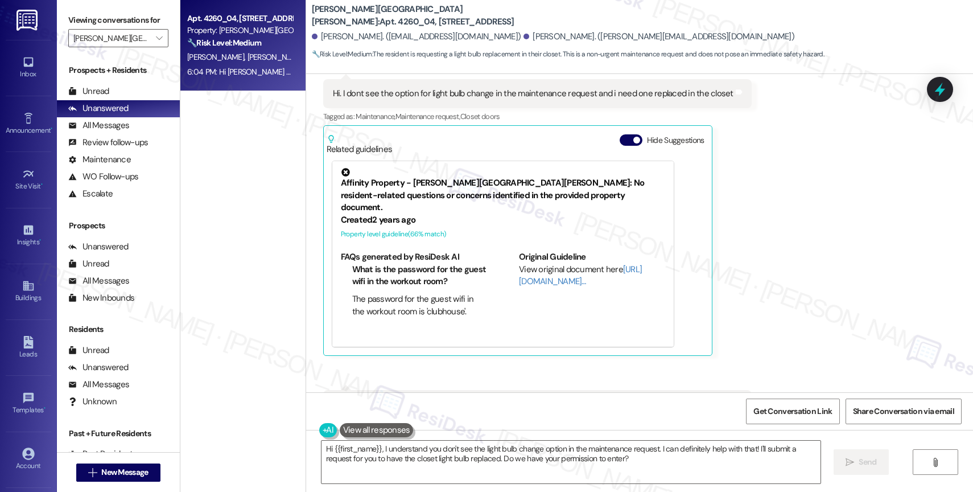
scroll to position [2946, 0]
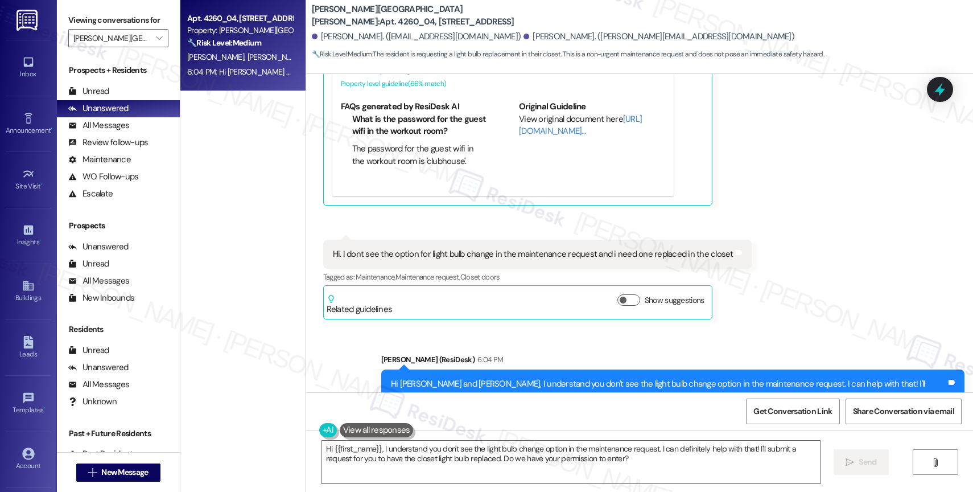
scroll to position [3397, 0]
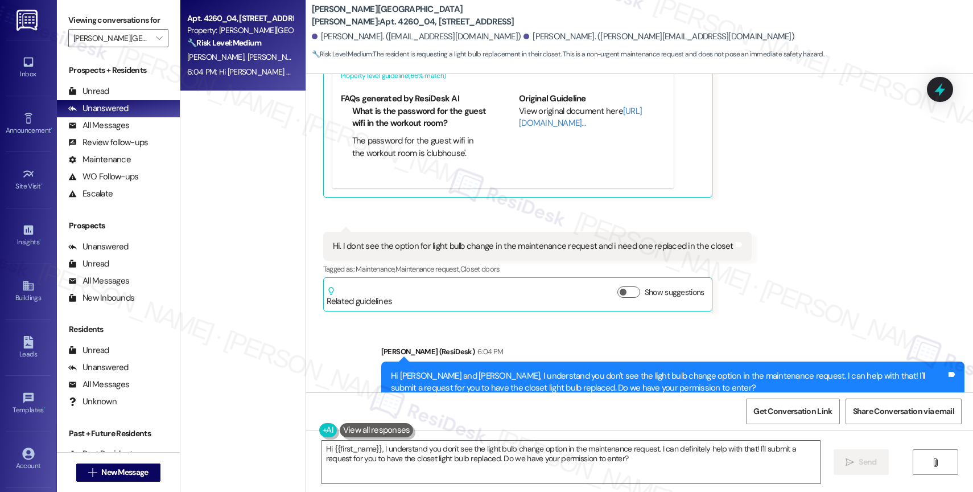
click at [529, 320] on div "Sent via SMS Sarah (ResiDesk) 6:04 PM Hi Viridiana and Jose, I understand you d…" at bounding box center [639, 374] width 667 height 108
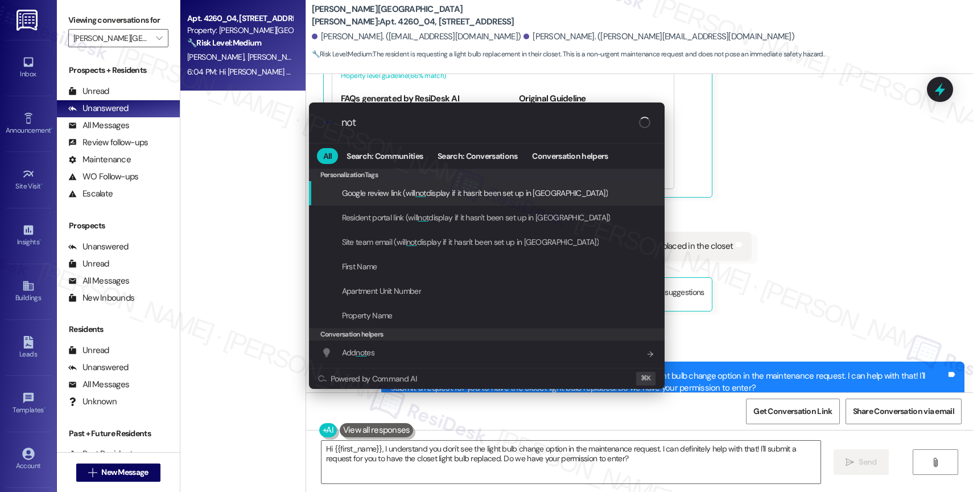
type input "note"
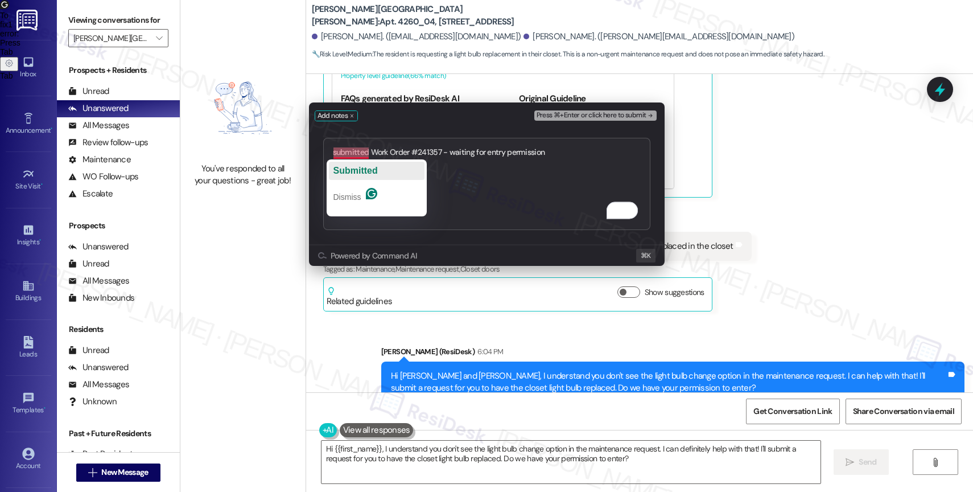
click at [353, 168] on span "Submitted" at bounding box center [356, 171] width 44 height 10
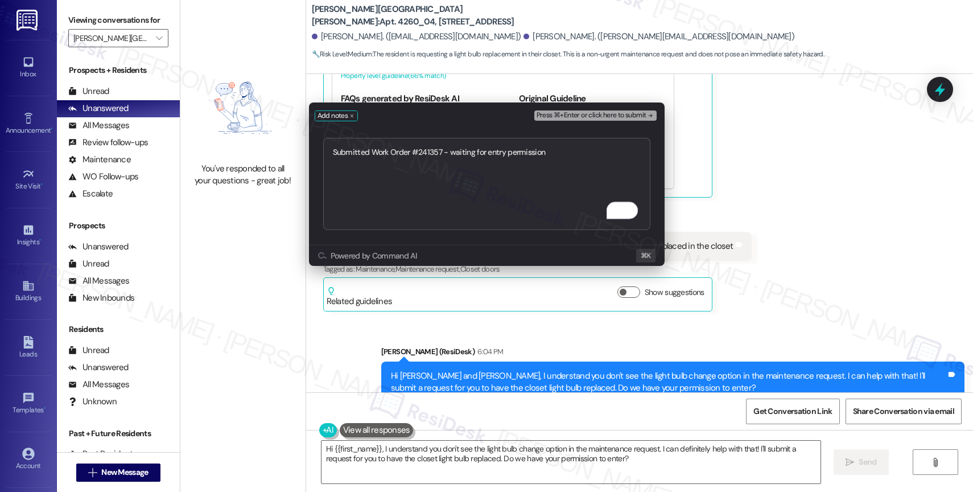
click at [602, 161] on textarea "Submitted Work Order #241357 - waiting for entry permission" at bounding box center [486, 184] width 327 height 92
type textarea "Submitted Work Order #241357 - waiting for entry permission"
click at [640, 114] on span "Press ⌘+Enter or click here to submit" at bounding box center [592, 116] width 110 height 8
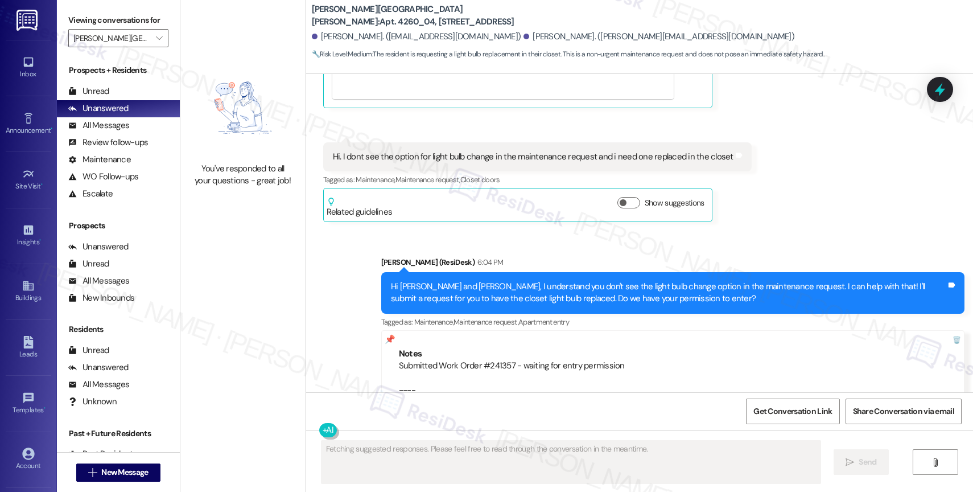
scroll to position [3493, 0]
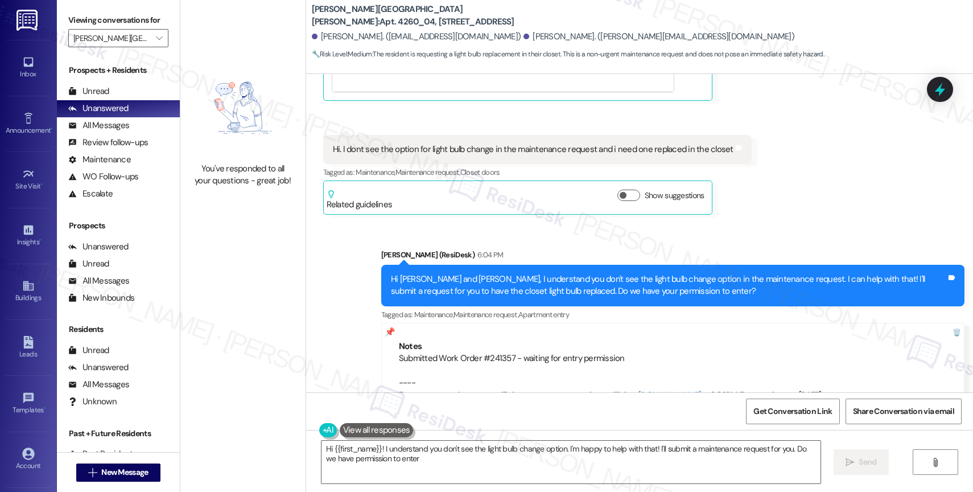
type textarea "Hi {{first_name}}! I understand you don't see the light bulb change option. I'm…"
